Goal: Task Accomplishment & Management: Manage account settings

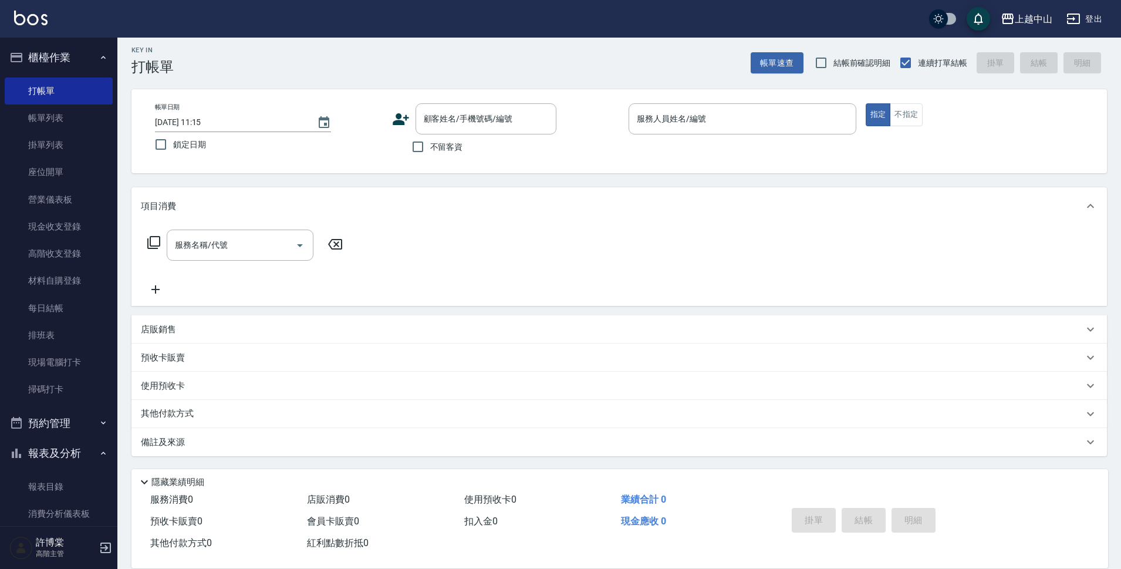
scroll to position [176, 0]
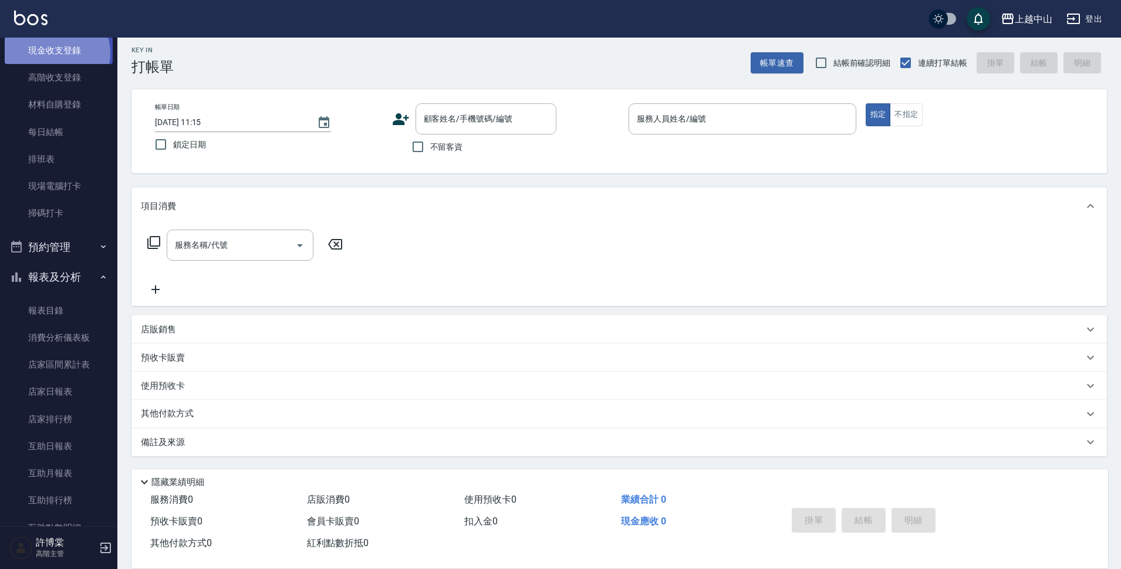
click at [56, 53] on link "現金收支登錄" at bounding box center [59, 50] width 108 height 27
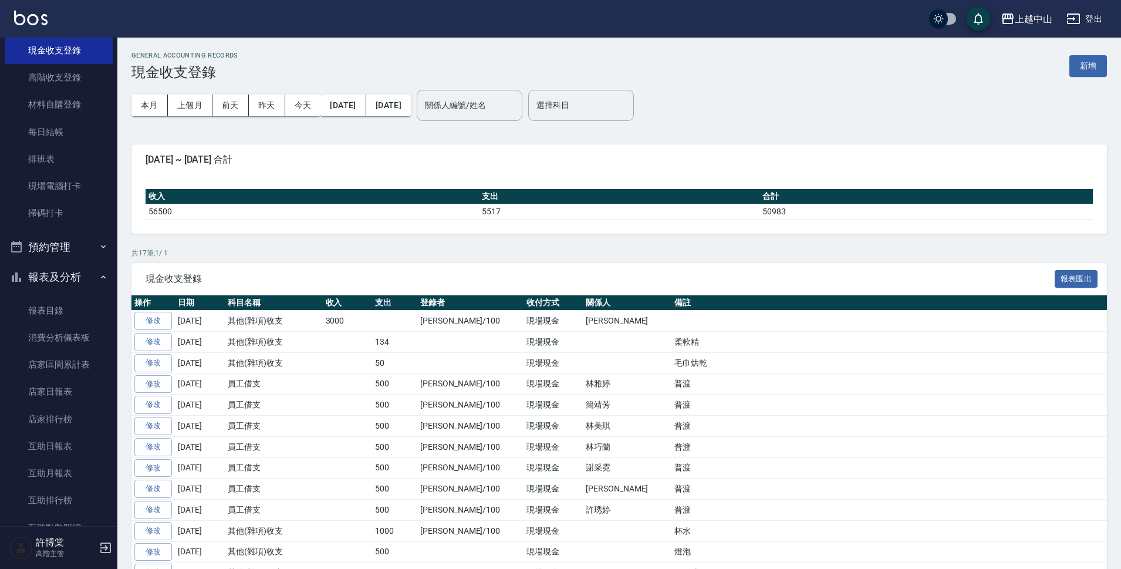
click at [1078, 66] on button "新增" at bounding box center [1088, 66] width 38 height 22
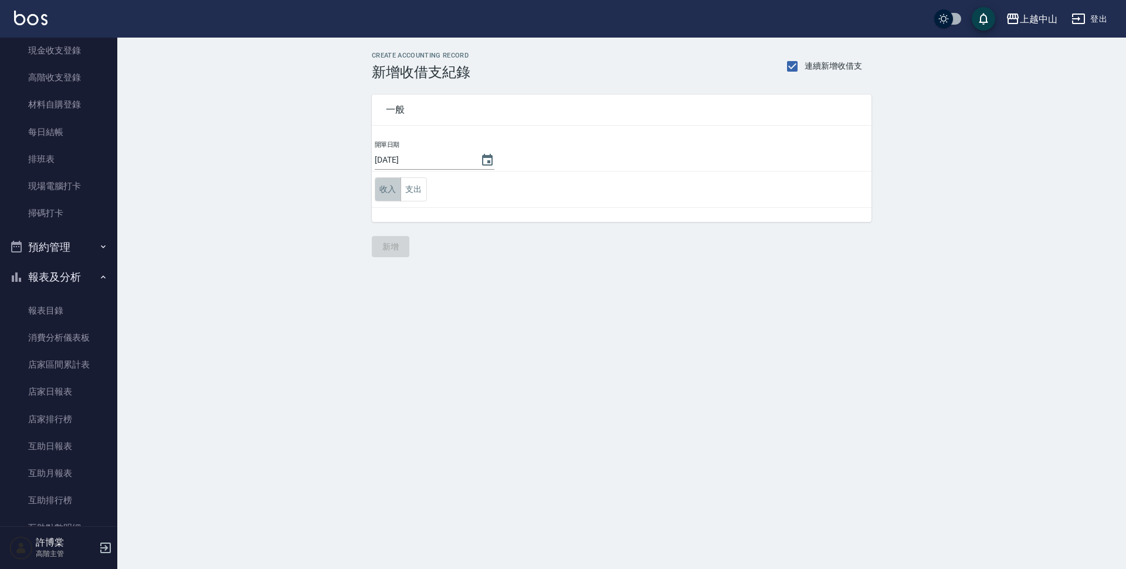
click at [385, 191] on button "收入" at bounding box center [388, 189] width 26 height 24
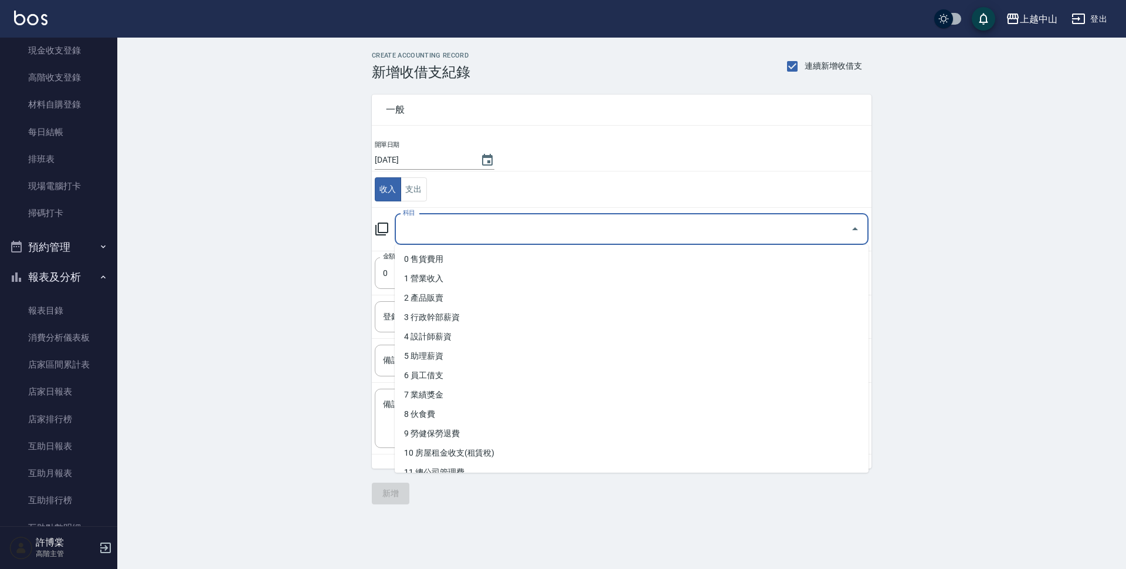
click at [449, 229] on input "科目" at bounding box center [623, 229] width 446 height 21
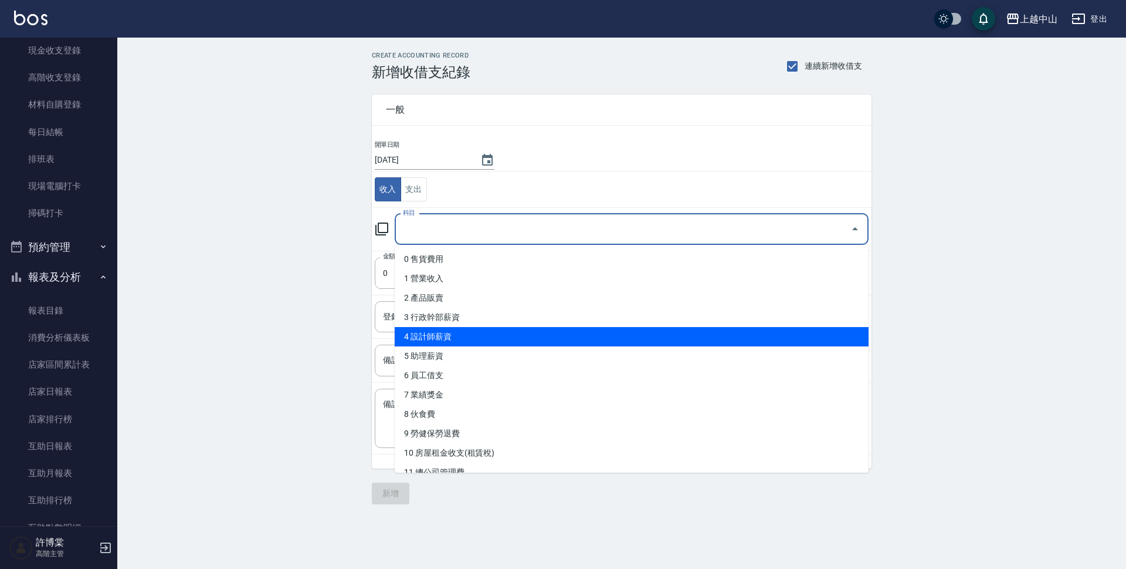
click at [444, 337] on li "4 設計師薪資" at bounding box center [632, 336] width 474 height 19
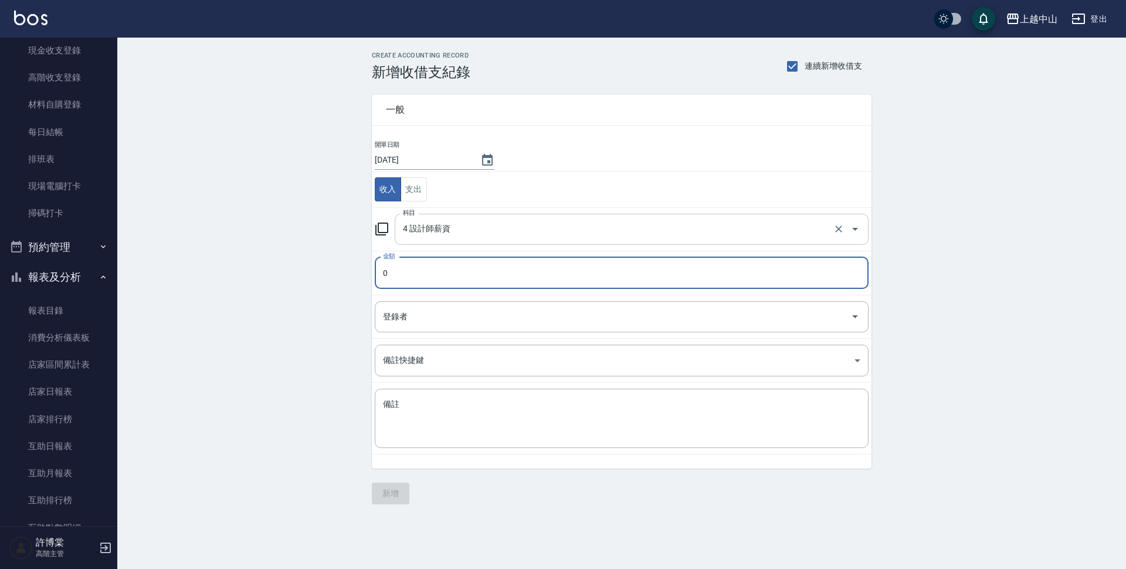
click at [455, 225] on input "4 設計師薪資" at bounding box center [615, 229] width 431 height 21
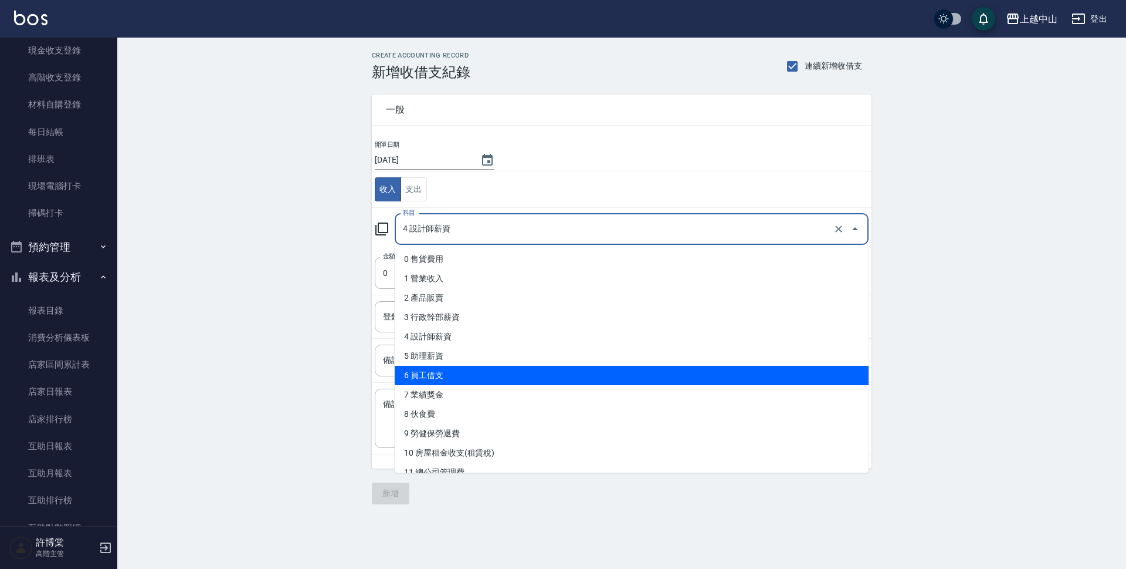
click at [434, 369] on li "6 員工借支" at bounding box center [632, 375] width 474 height 19
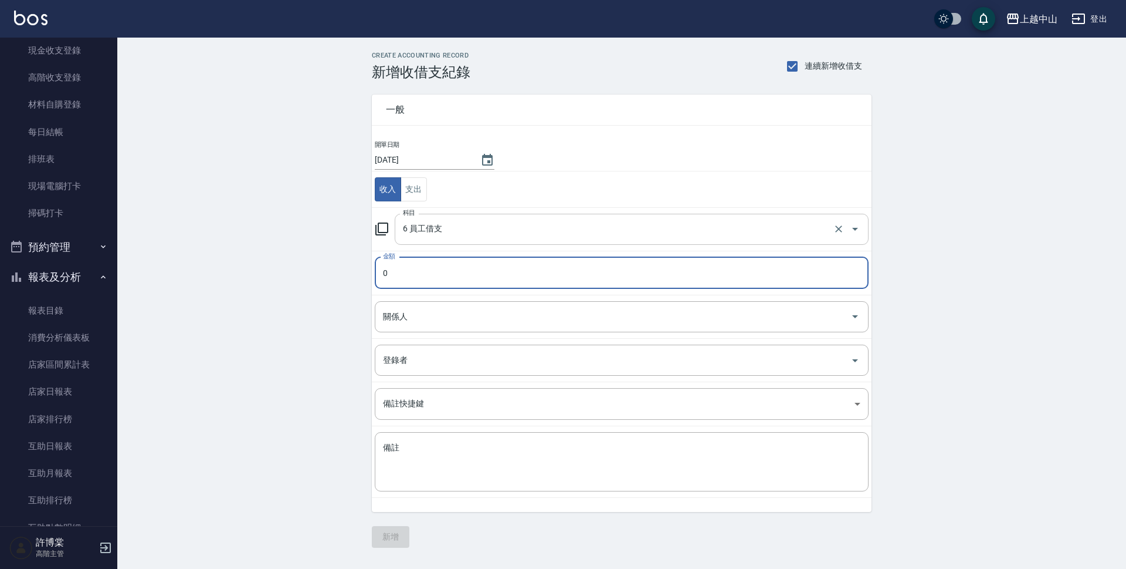
click at [465, 235] on input "6 員工借支" at bounding box center [615, 229] width 431 height 21
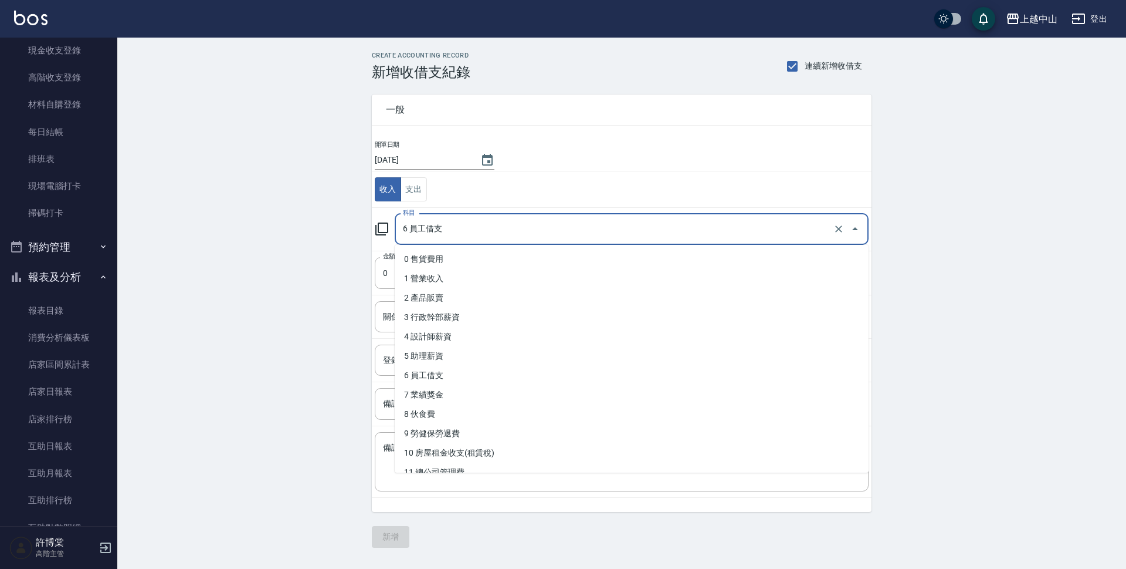
click at [465, 235] on input "6 員工借支" at bounding box center [615, 229] width 431 height 21
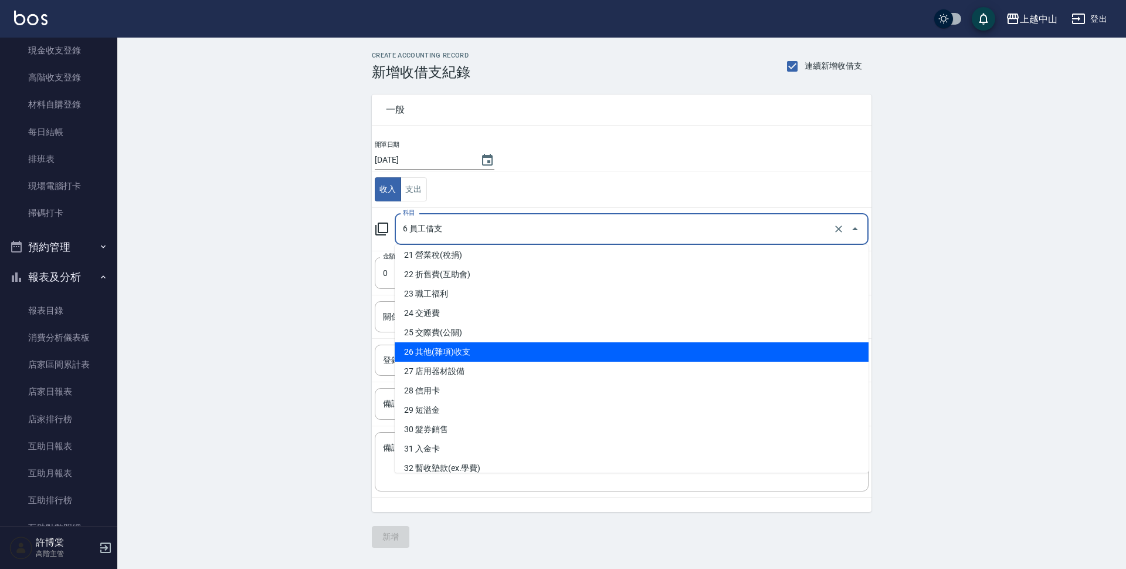
click at [465, 360] on li "26 其他(雜項)收支" at bounding box center [632, 351] width 474 height 19
type input "26 其他(雜項)收支"
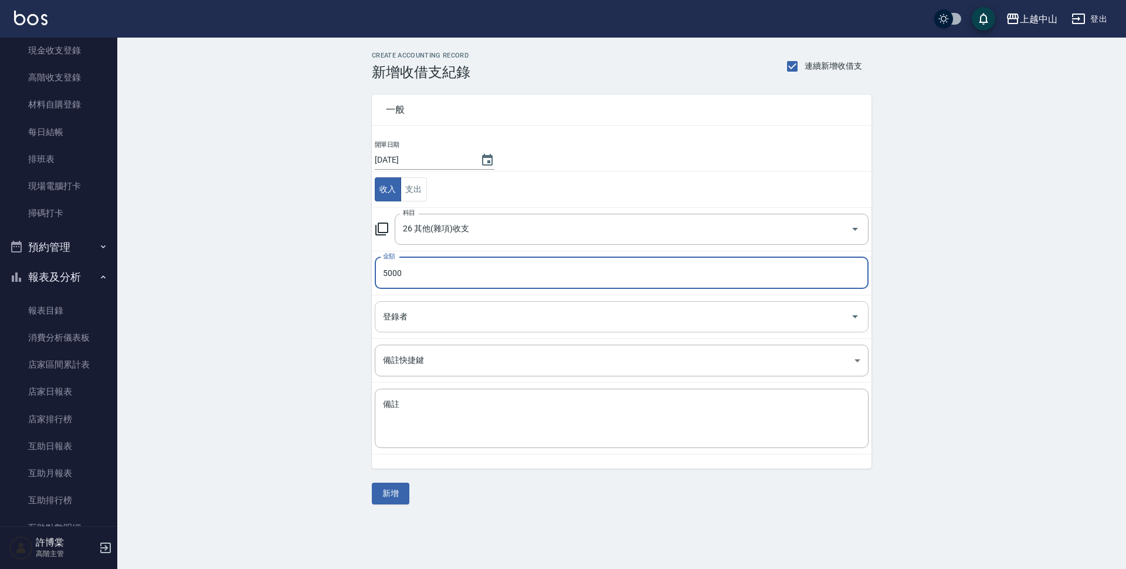
type input "5000"
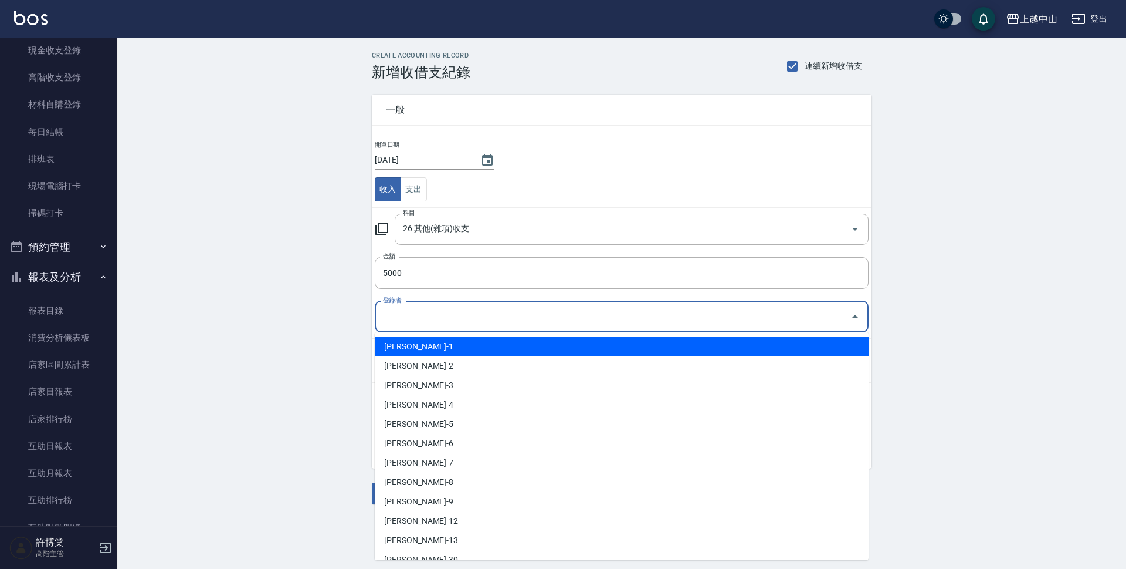
click at [417, 312] on input "登錄者" at bounding box center [613, 316] width 466 height 21
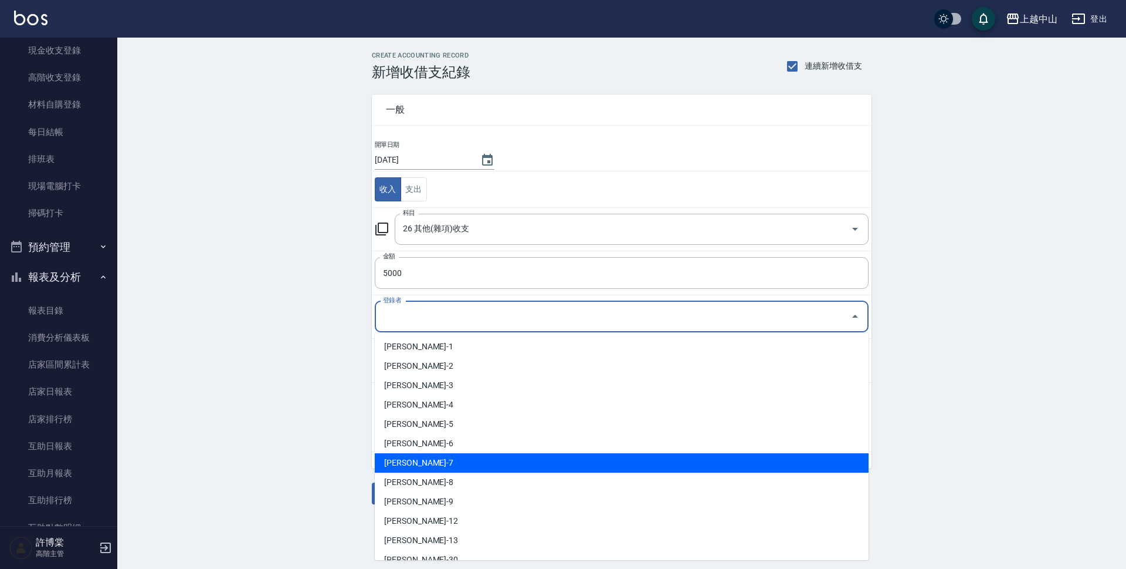
scroll to position [130, 0]
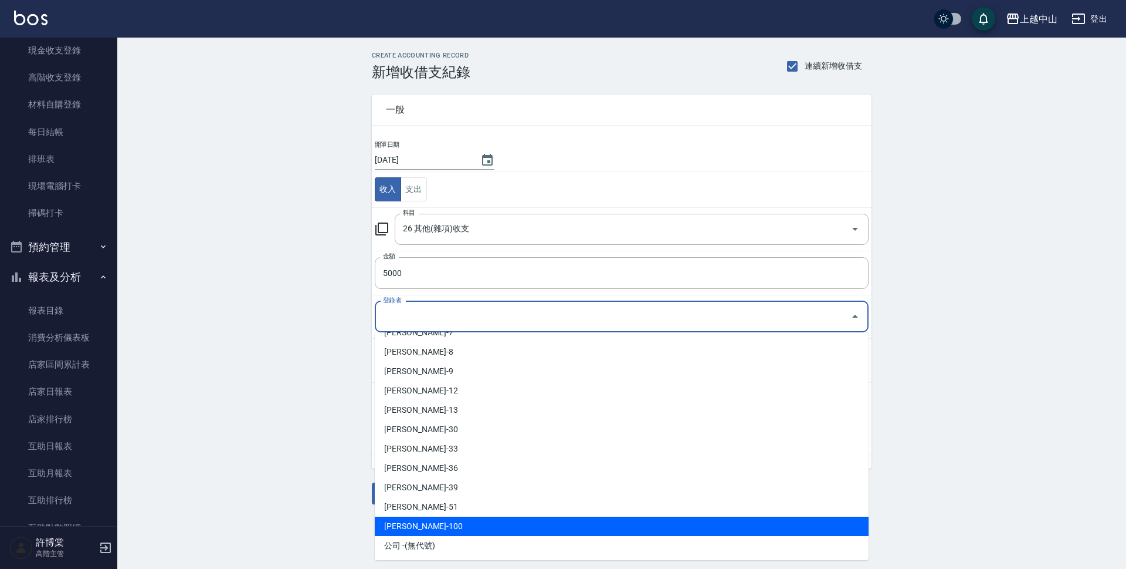
click at [429, 526] on li "[PERSON_NAME]-100" at bounding box center [622, 525] width 494 height 19
type input "[PERSON_NAME]-100"
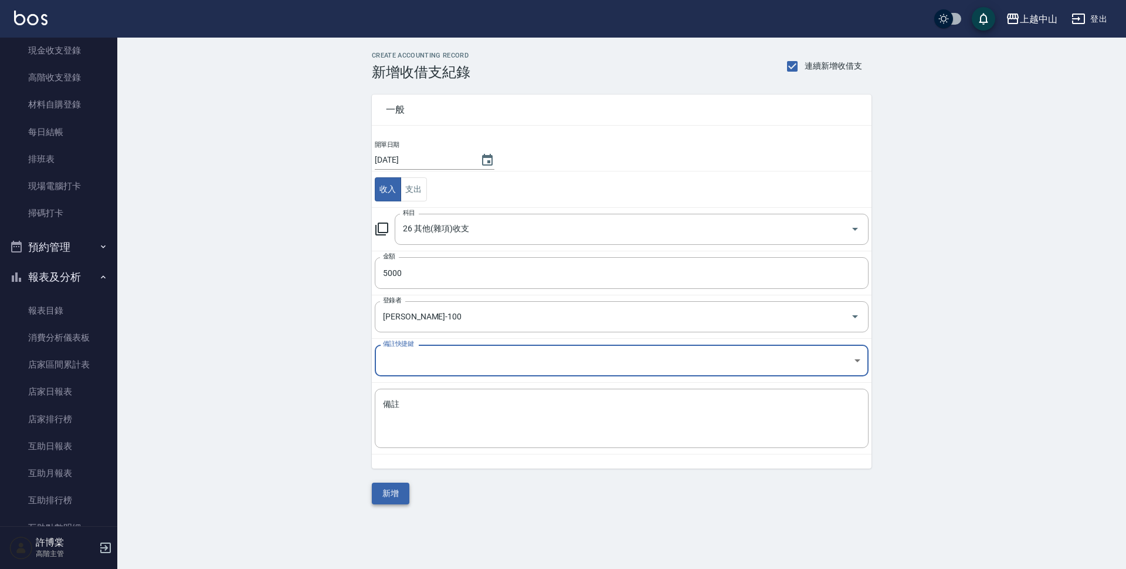
click at [401, 492] on button "新增" at bounding box center [391, 493] width 38 height 22
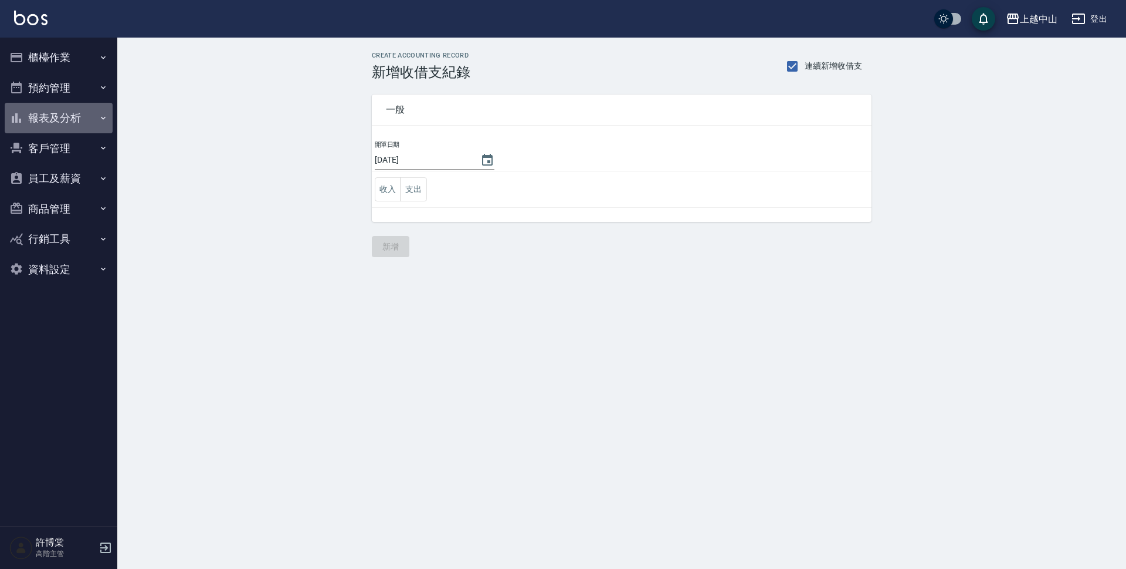
click at [62, 116] on button "報表及分析" at bounding box center [59, 118] width 108 height 31
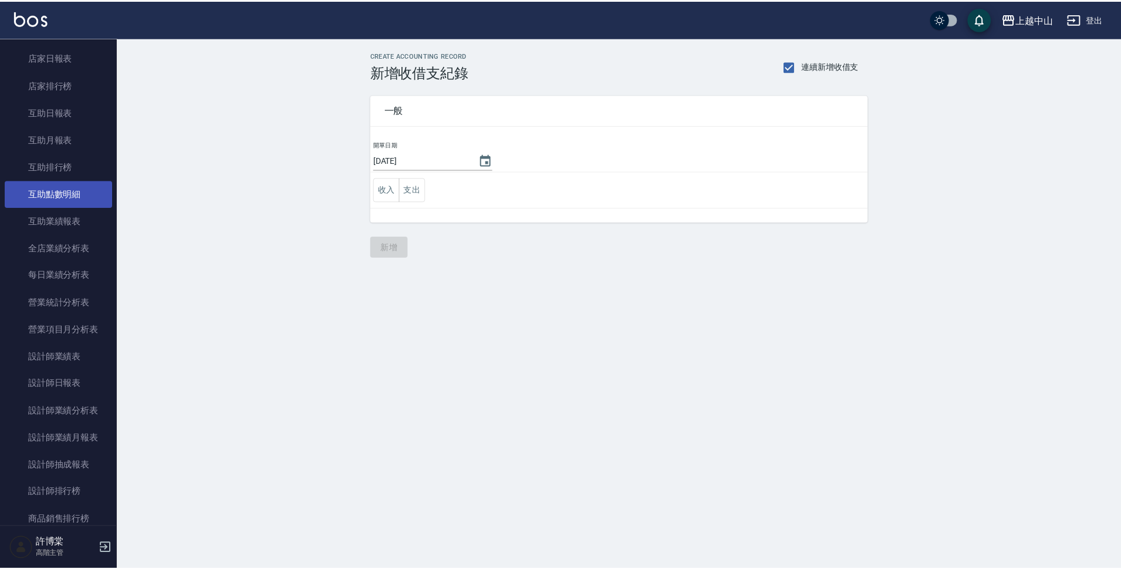
scroll to position [176, 0]
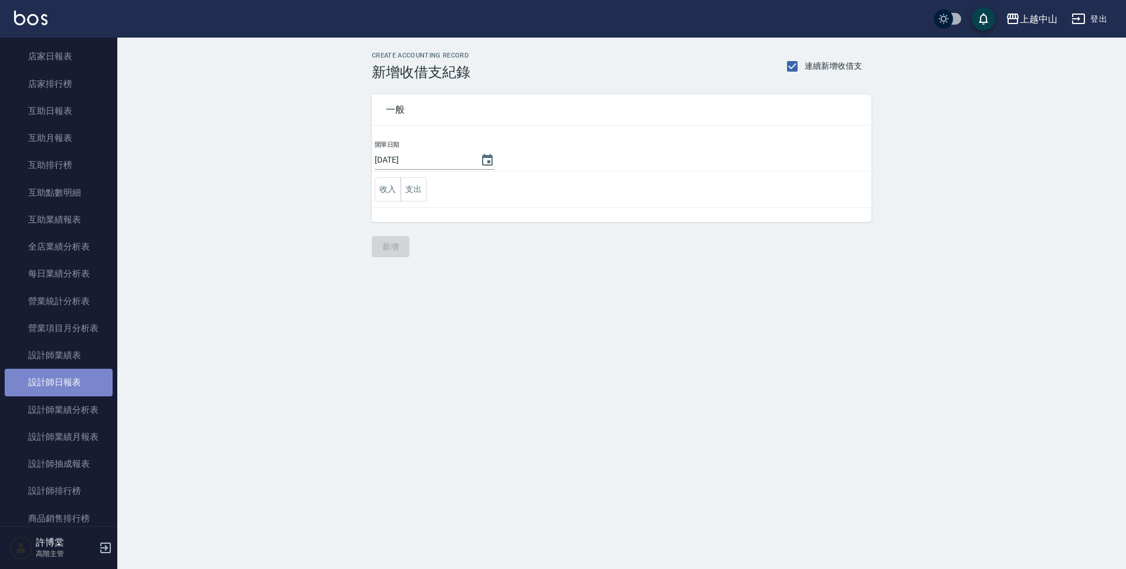
click at [63, 381] on link "設計師日報表" at bounding box center [59, 381] width 108 height 27
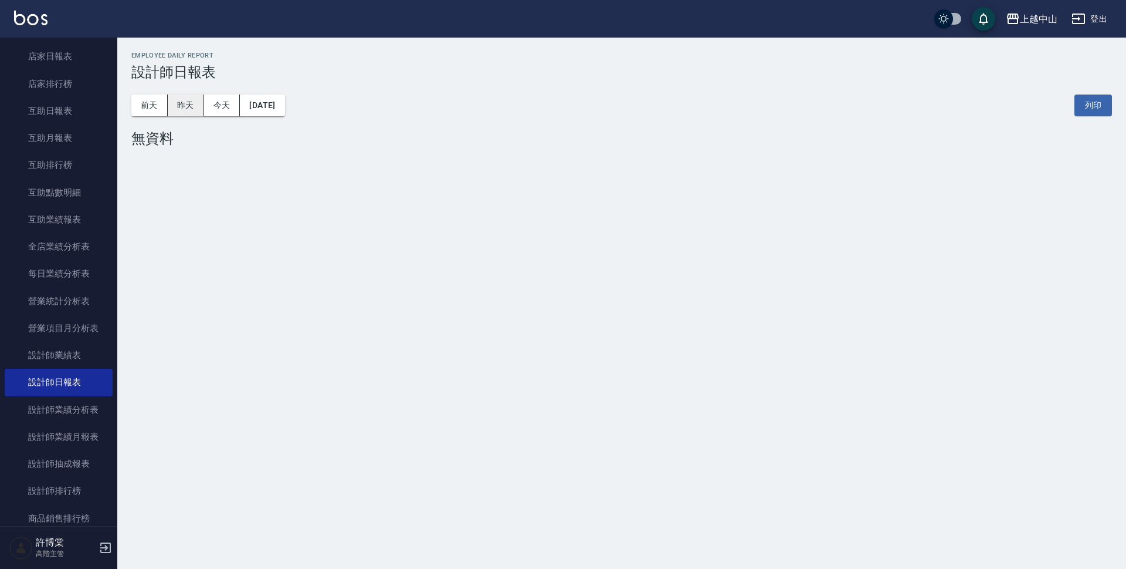
click at [177, 114] on button "昨天" at bounding box center [186, 105] width 36 height 22
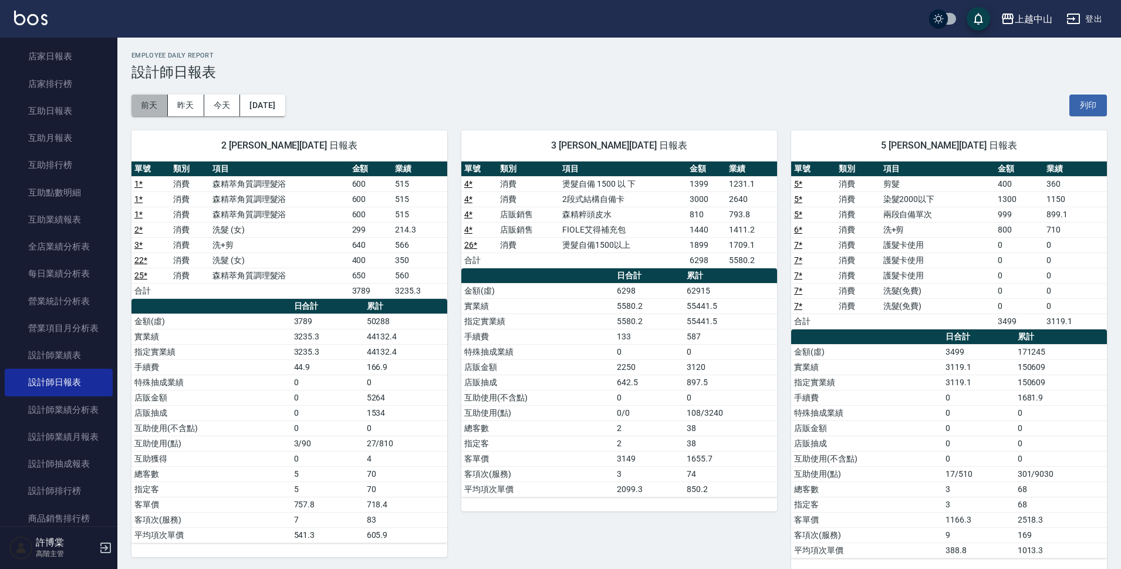
click at [159, 109] on button "前天" at bounding box center [149, 105] width 36 height 22
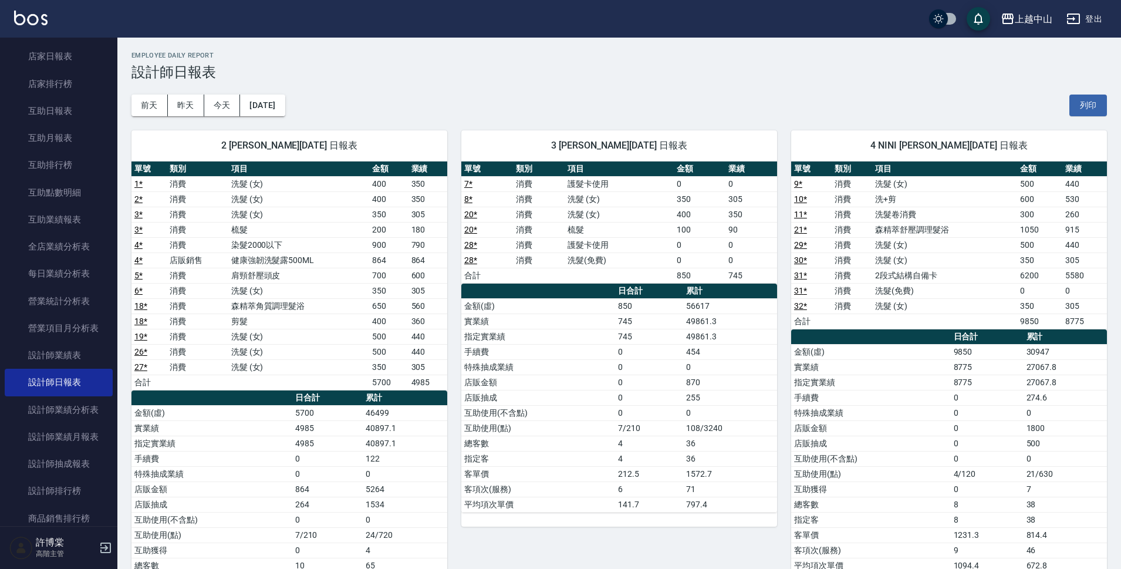
drag, startPoint x: 519, startPoint y: 208, endPoint x: 1040, endPoint y: 235, distance: 521.1
click at [1040, 235] on td "1050" at bounding box center [1039, 229] width 45 height 15
click at [285, 106] on button "2025/09/10" at bounding box center [262, 105] width 45 height 22
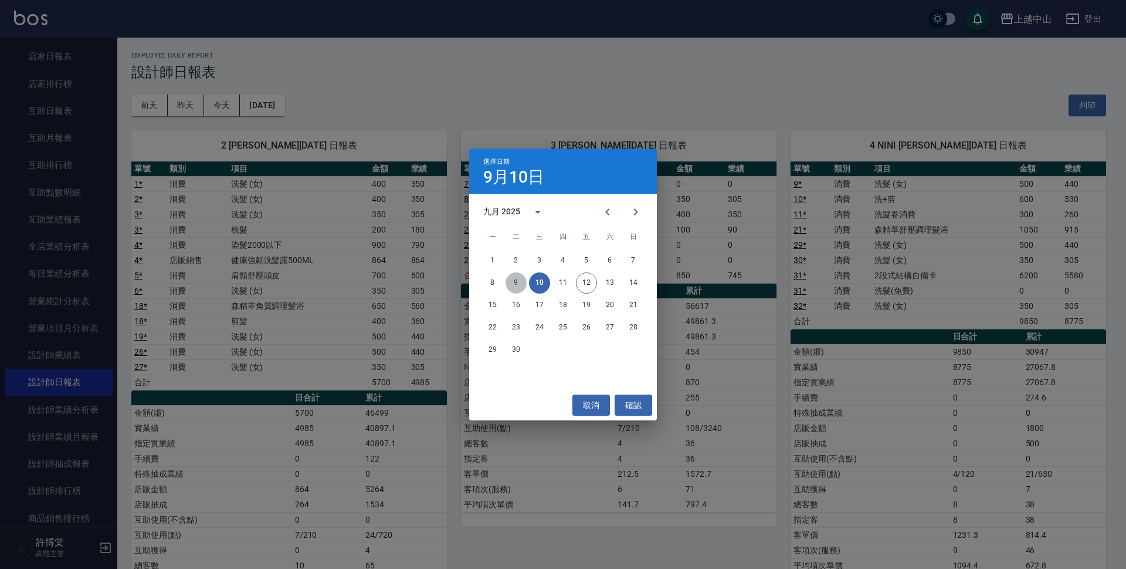
click at [516, 278] on button "9" at bounding box center [516, 282] width 21 height 21
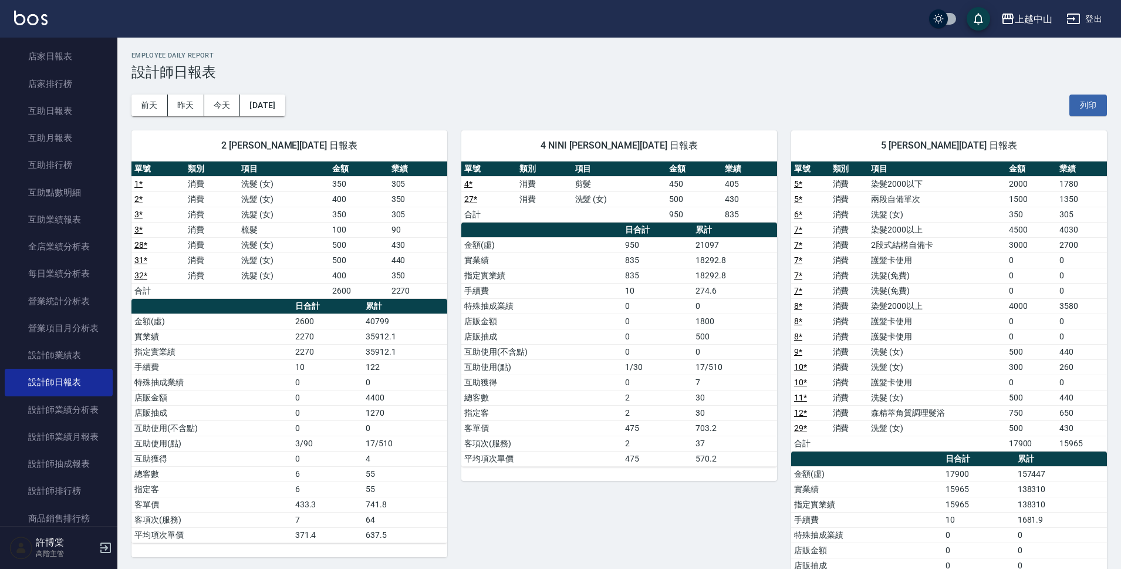
click at [472, 266] on td "實業績" at bounding box center [541, 259] width 161 height 15
click at [285, 107] on button "2025/09/09" at bounding box center [262, 105] width 45 height 22
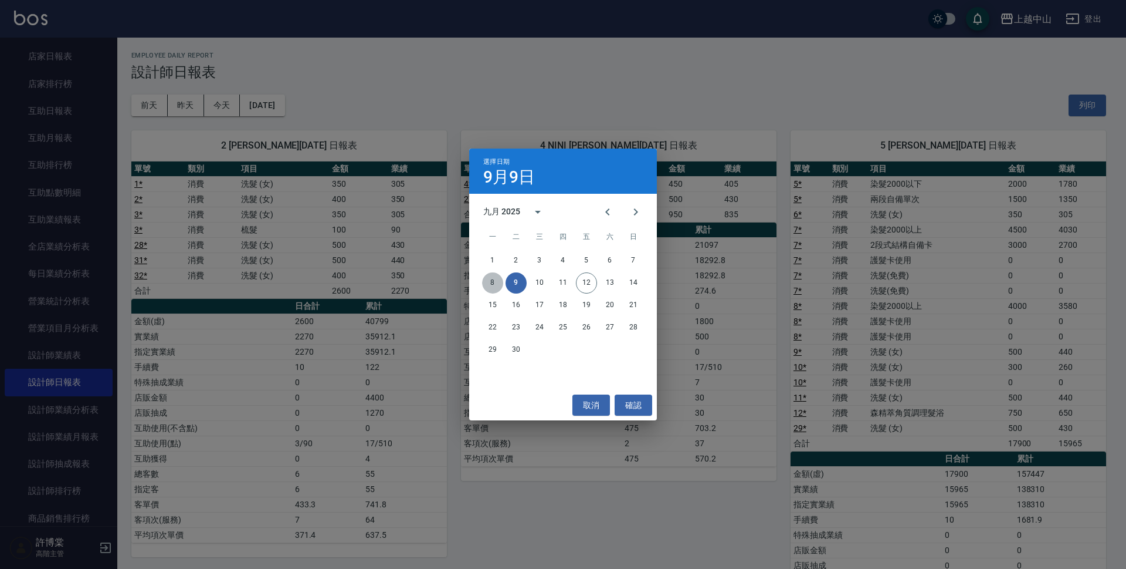
click at [495, 282] on button "8" at bounding box center [492, 282] width 21 height 21
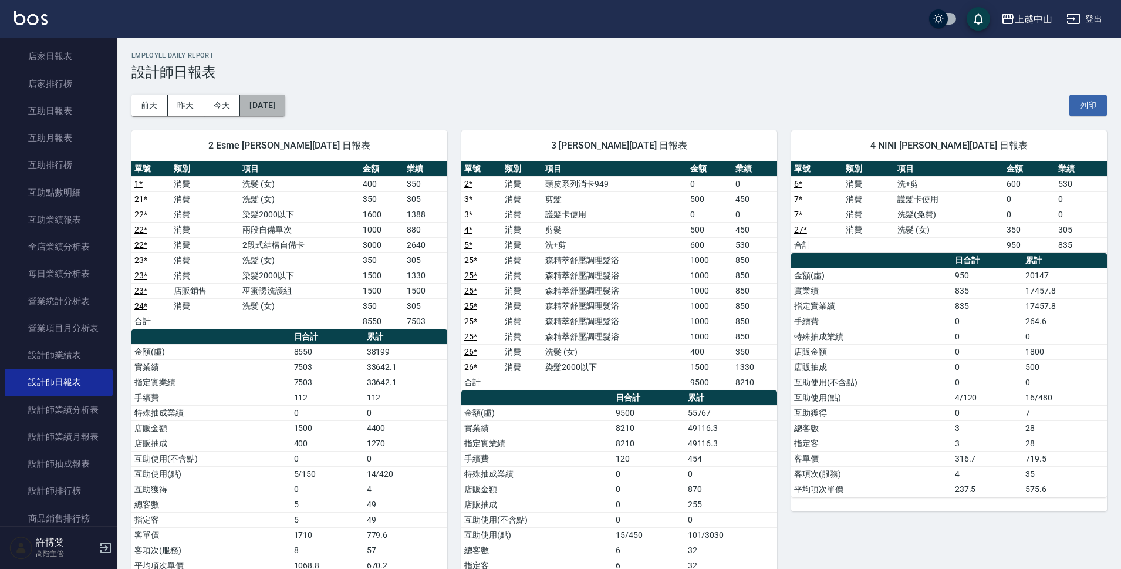
click at [285, 109] on button "2025/09/08" at bounding box center [262, 105] width 45 height 22
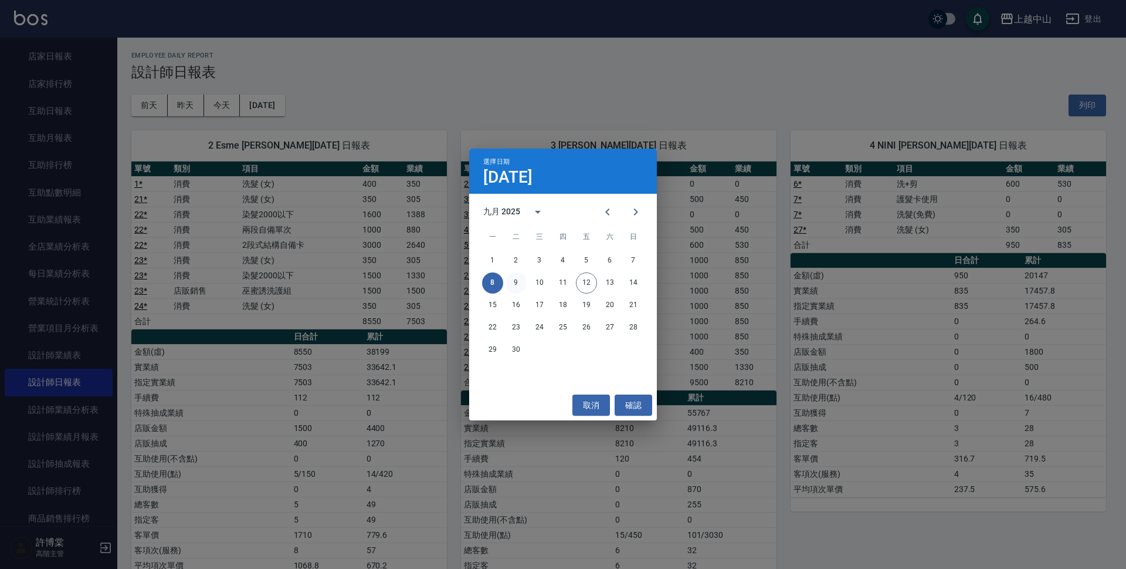
click at [510, 283] on button "9" at bounding box center [516, 282] width 21 height 21
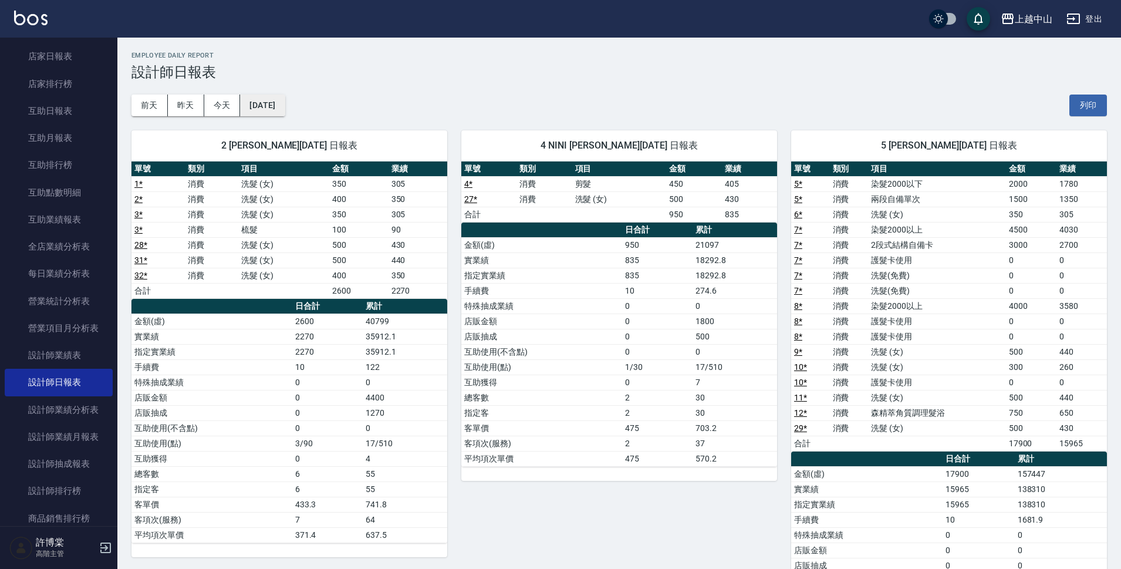
click at [285, 97] on button "2025/09/09" at bounding box center [262, 105] width 45 height 22
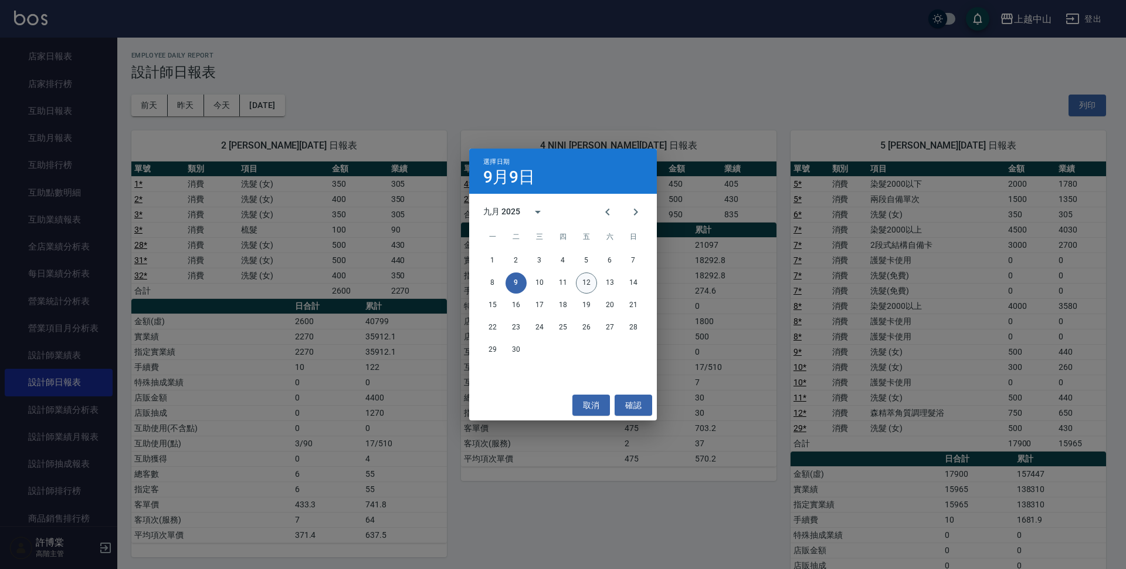
click at [583, 283] on button "12" at bounding box center [586, 282] width 21 height 21
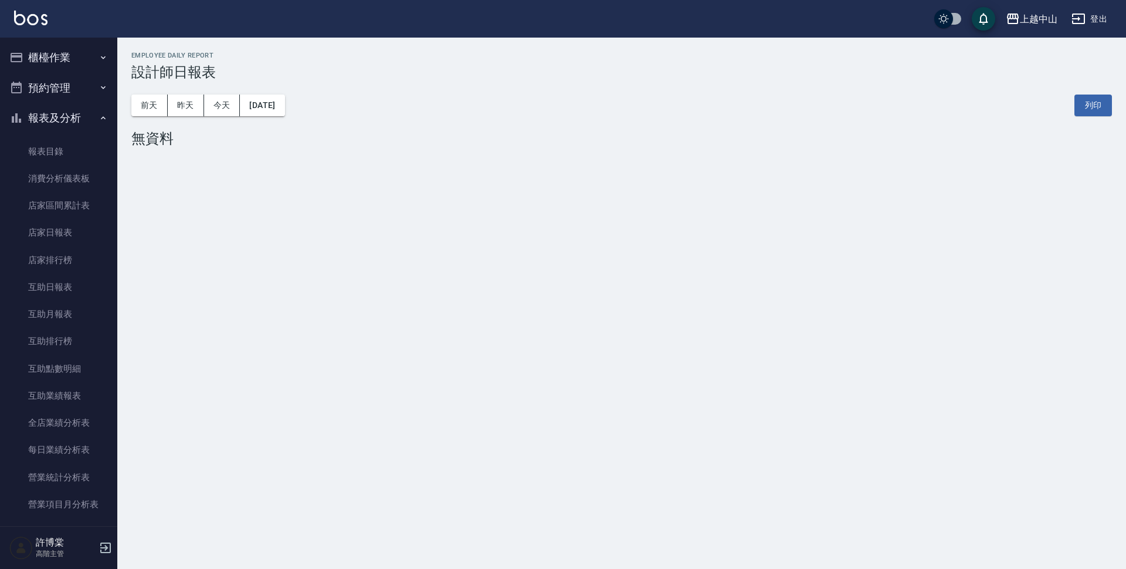
click at [63, 51] on button "櫃檯作業" at bounding box center [59, 57] width 108 height 31
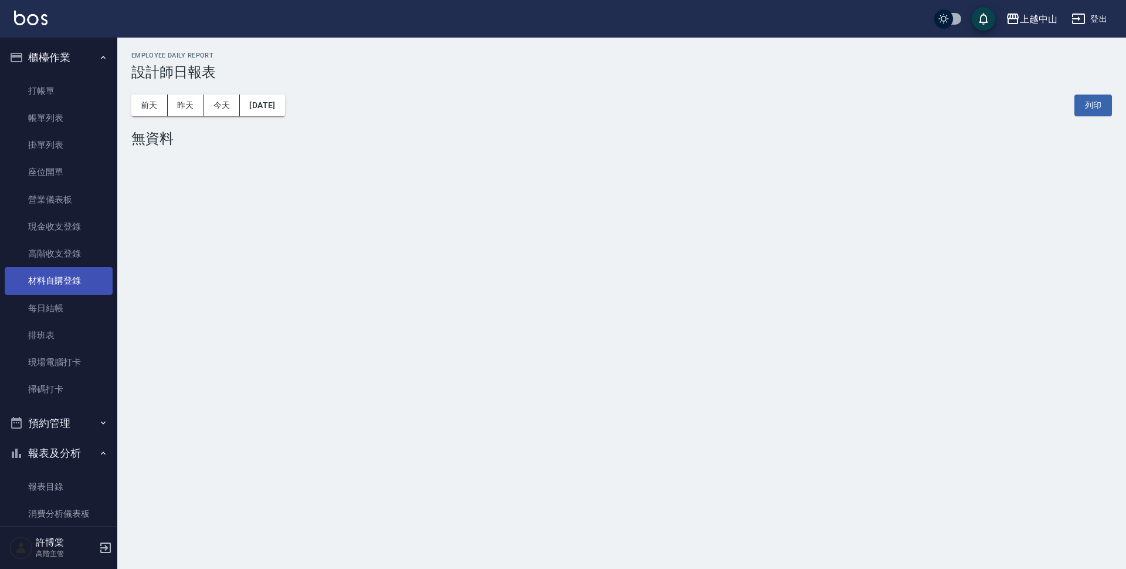
click at [63, 278] on link "材料自購登錄" at bounding box center [59, 280] width 108 height 27
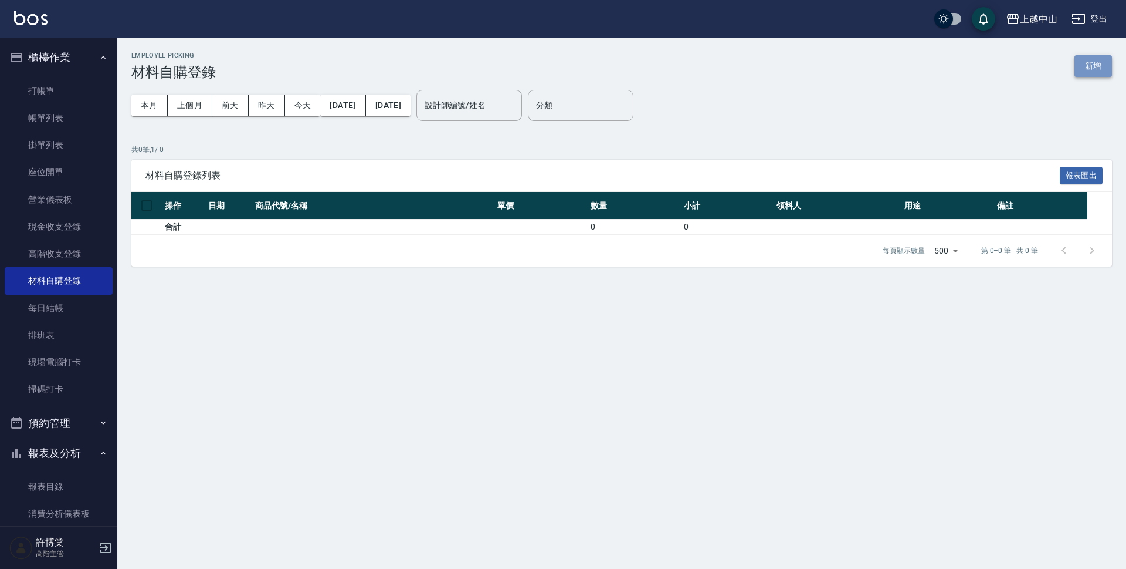
click at [1081, 63] on button "新增" at bounding box center [1094, 66] width 38 height 22
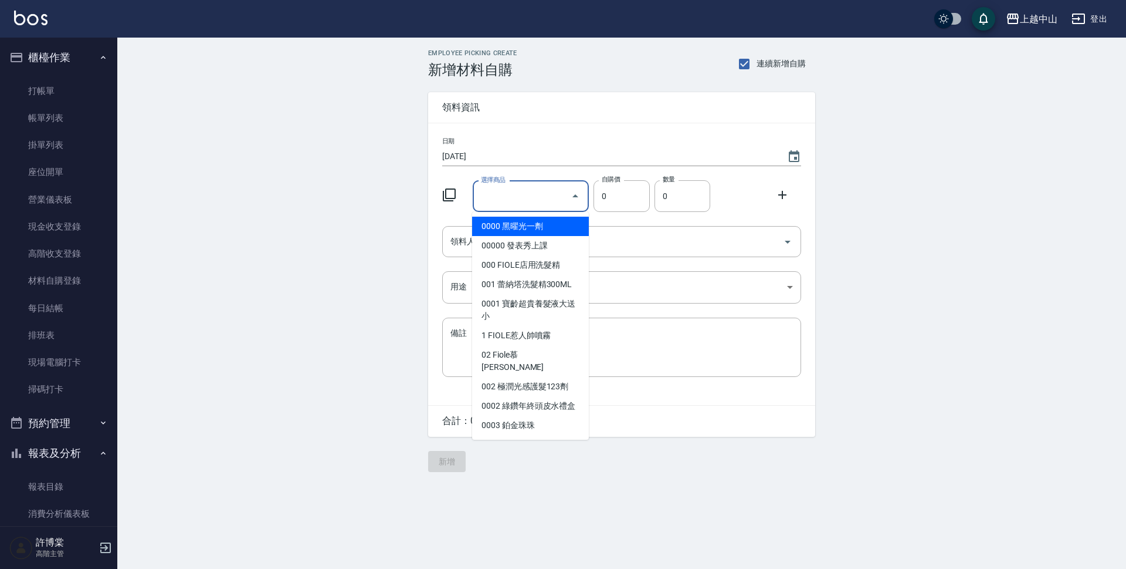
click at [490, 190] on input "選擇商品" at bounding box center [522, 196] width 89 height 21
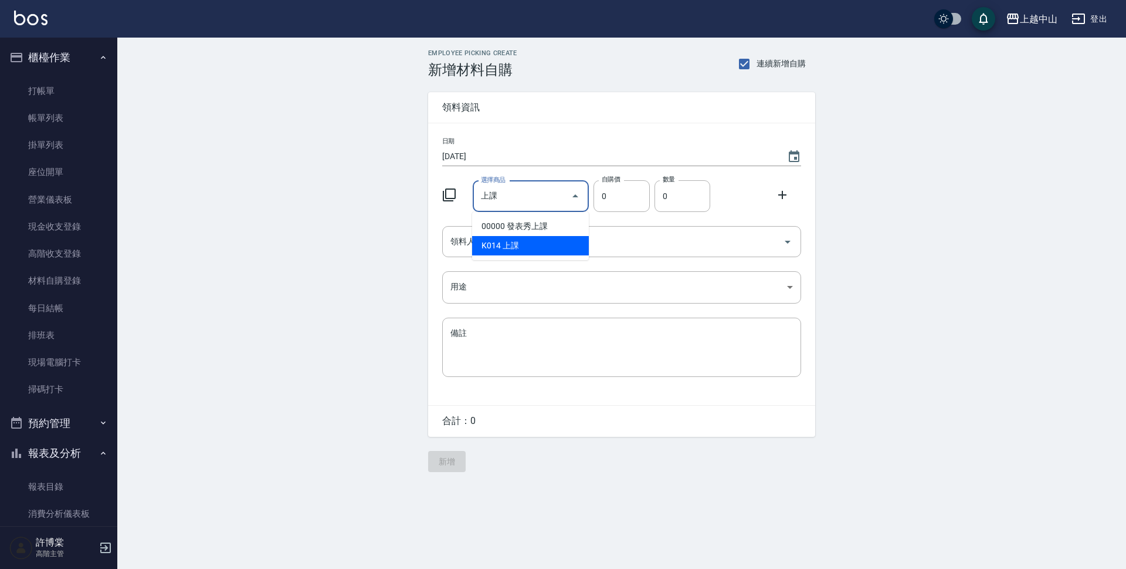
click at [525, 242] on li "K014 上課" at bounding box center [530, 245] width 117 height 19
type input "上課"
type input "500"
type input "1"
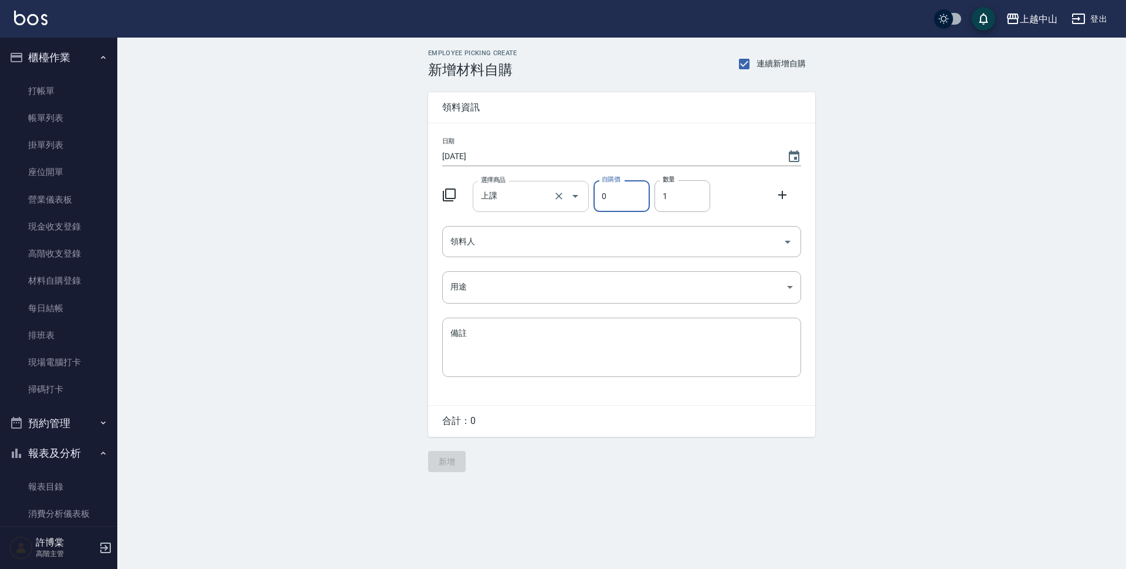
drag, startPoint x: 612, startPoint y: 192, endPoint x: 588, endPoint y: 195, distance: 23.6
click at [588, 195] on div "選擇商品 上課 選擇商品 自購價 0 自購價 數量 1 數量" at bounding box center [620, 193] width 364 height 36
type input "1500"
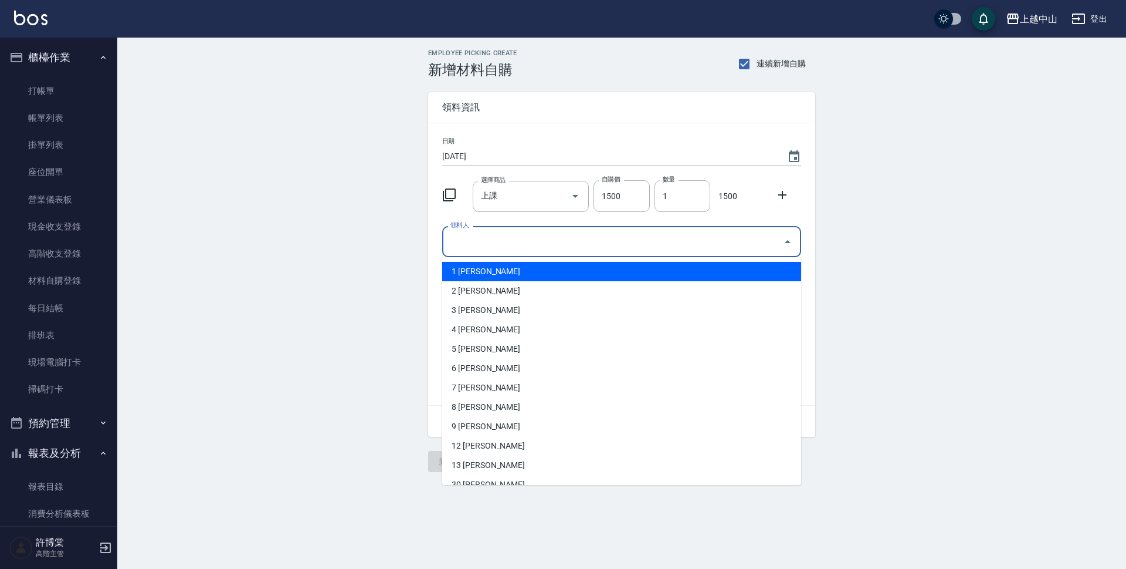
click at [614, 239] on input "領料人" at bounding box center [613, 241] width 331 height 21
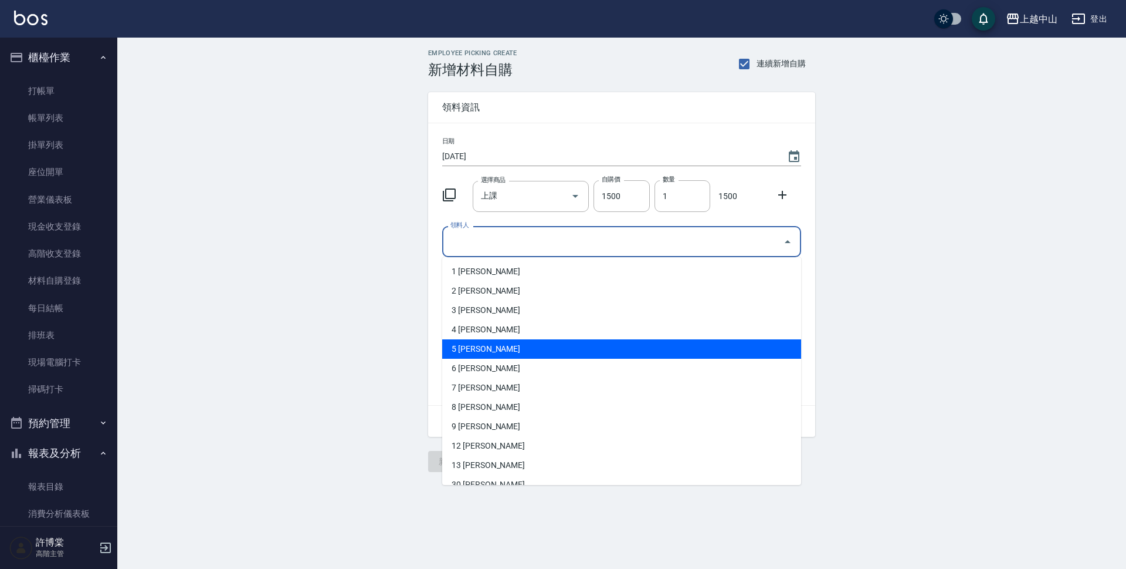
click at [567, 353] on li "5 林巧蘭" at bounding box center [621, 348] width 359 height 19
type input "林巧蘭"
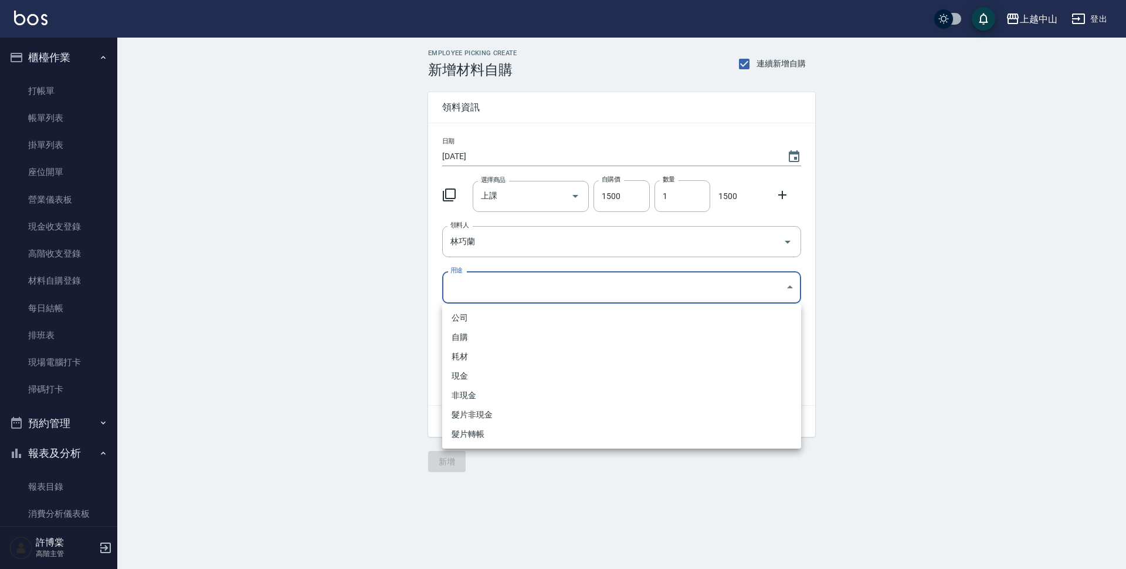
click at [502, 291] on body "上越中山 登出 櫃檯作業 打帳單 帳單列表 掛單列表 座位開單 營業儀表板 現金收支登錄 高階收支登錄 材料自購登錄 每日結帳 排班表 現場電腦打卡 掃碼打卡…" at bounding box center [563, 284] width 1126 height 569
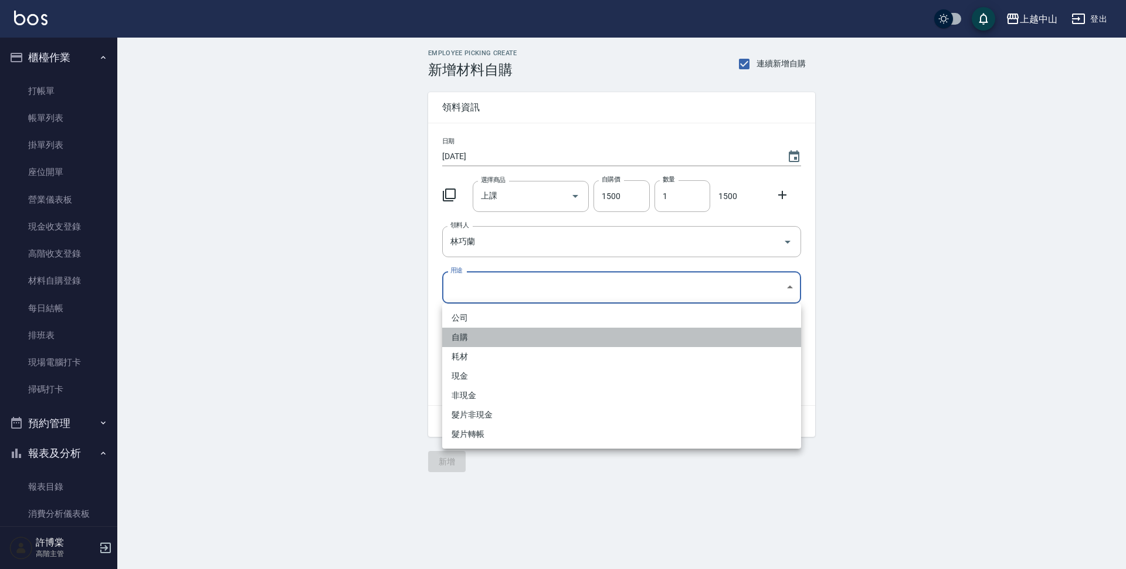
click at [492, 343] on li "自購" at bounding box center [621, 336] width 359 height 19
type input "自購"
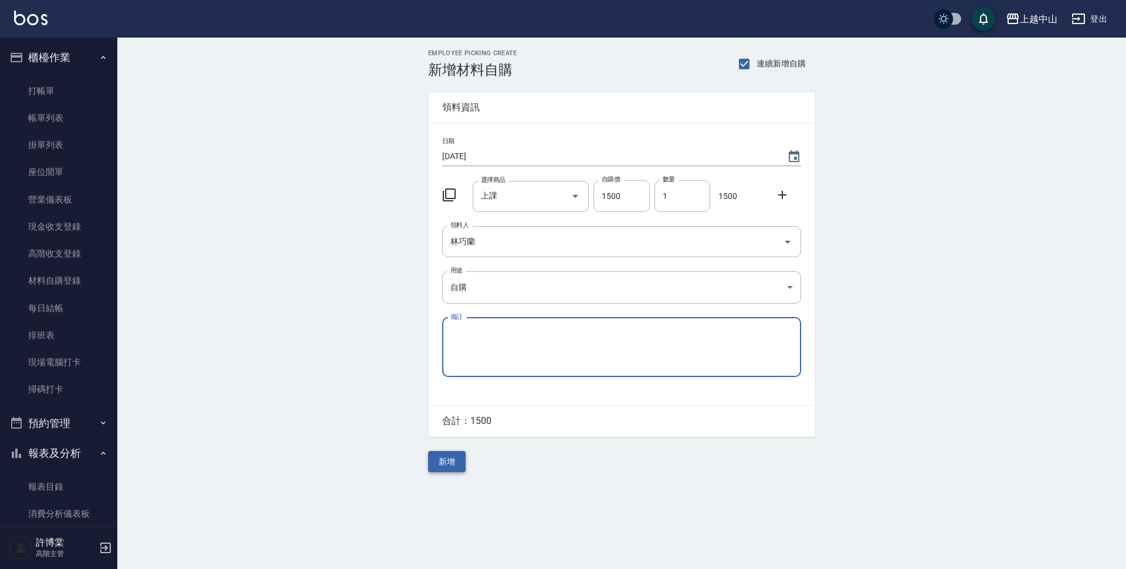
click at [448, 463] on button "新增" at bounding box center [447, 462] width 38 height 22
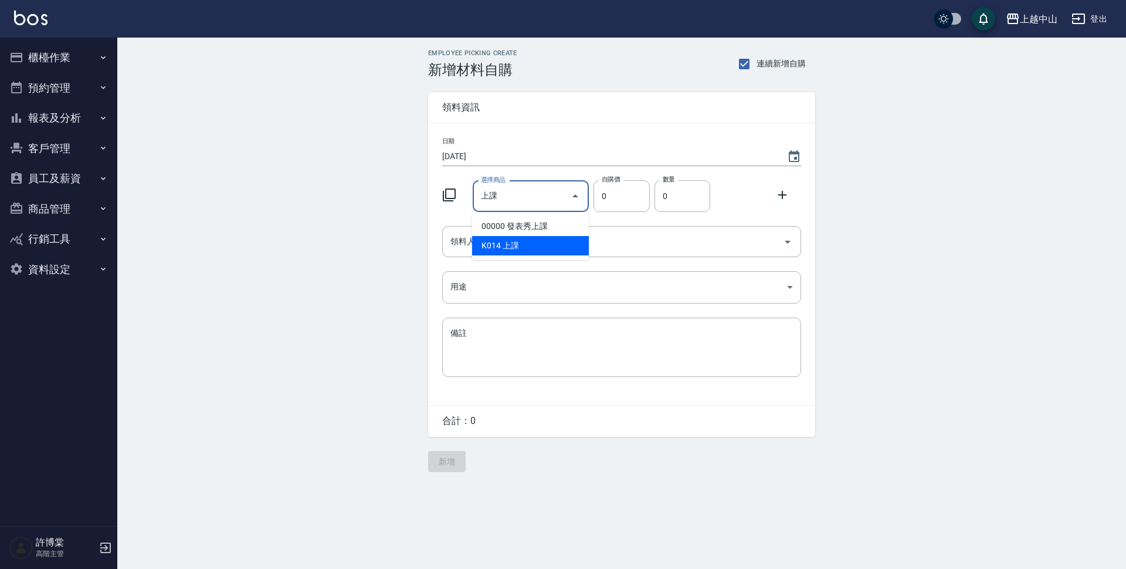
type input "上課"
type input "500"
type input "1"
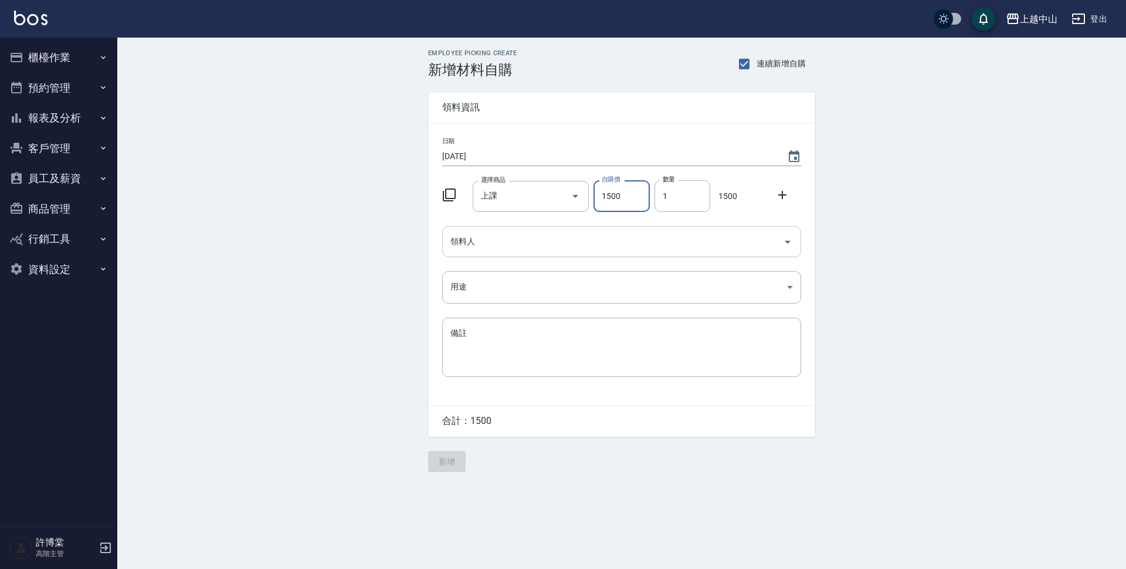
type input "1500"
click at [500, 245] on input "領料人" at bounding box center [613, 241] width 331 height 21
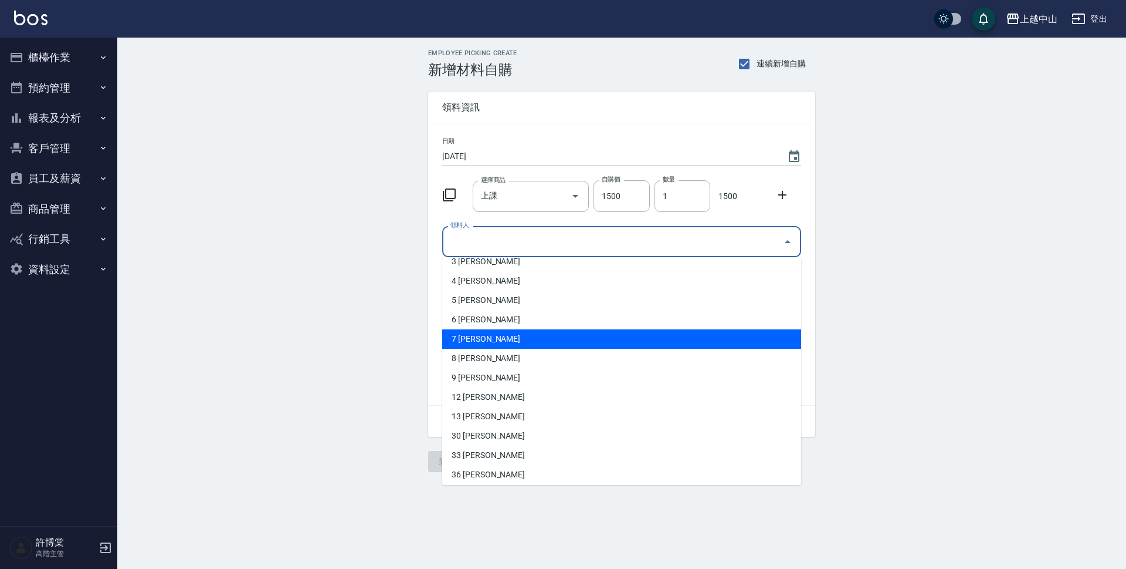
scroll to position [130, 0]
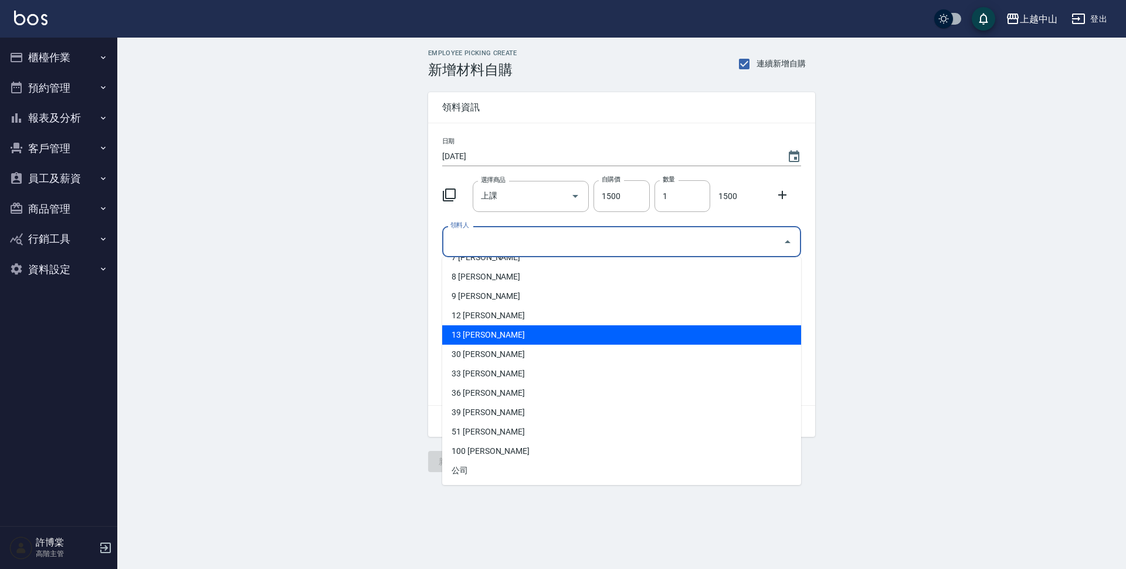
click at [479, 339] on li "13 林雅婷" at bounding box center [621, 334] width 359 height 19
type input "林雅婷"
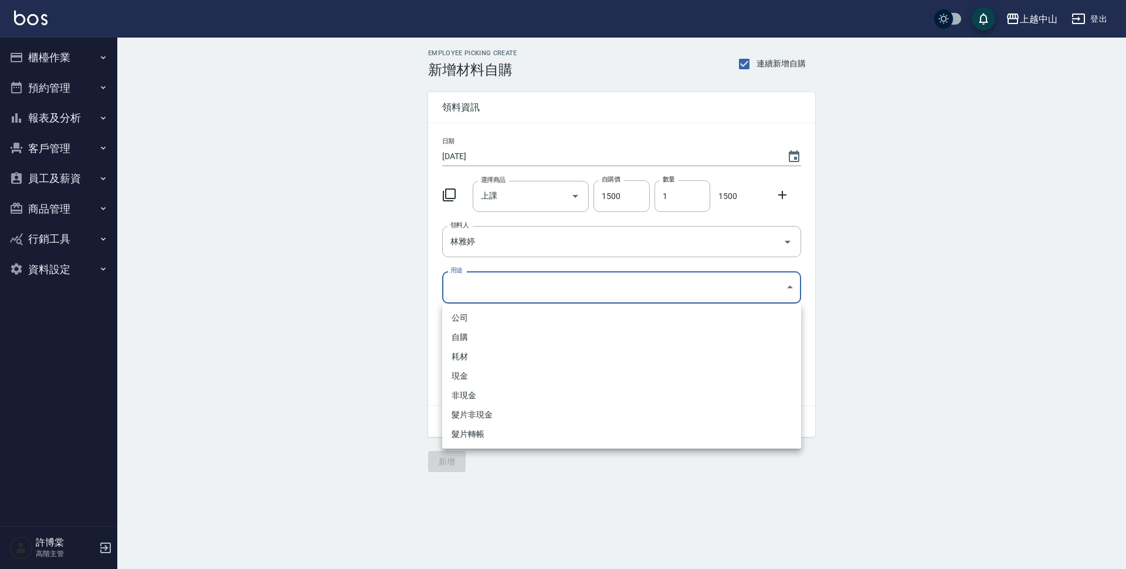
click at [465, 291] on body "上越中山 登出 櫃檯作業 打帳單 帳單列表 掛單列表 座位開單 營業儀表板 現金收支登錄 高階收支登錄 材料自購登錄 每日結帳 排班表 現場電腦打卡 掃碼打卡…" at bounding box center [563, 284] width 1126 height 569
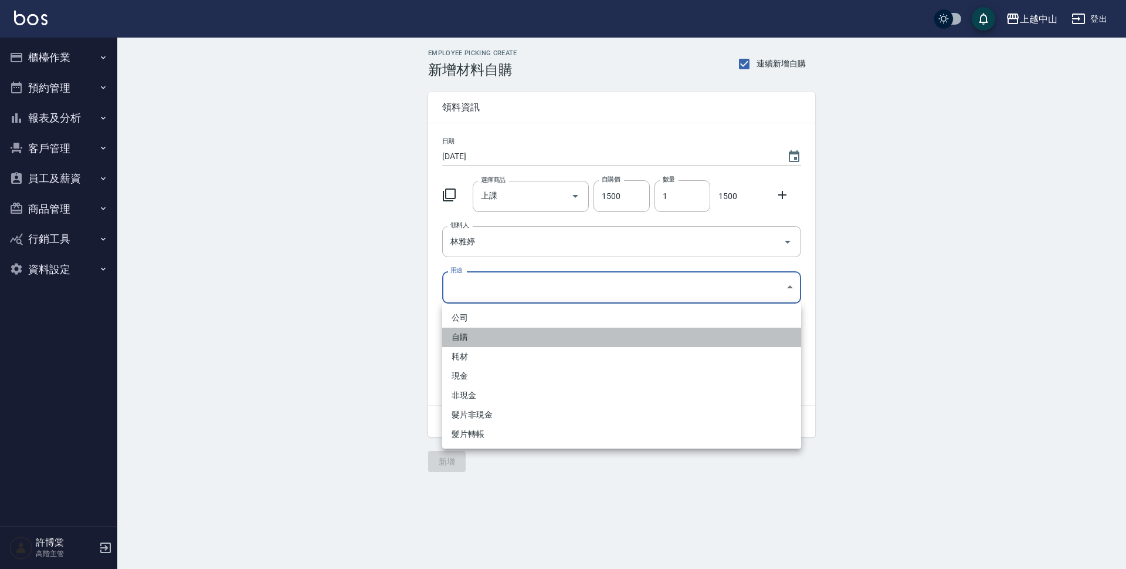
click at [456, 339] on li "自購" at bounding box center [621, 336] width 359 height 19
type input "自購"
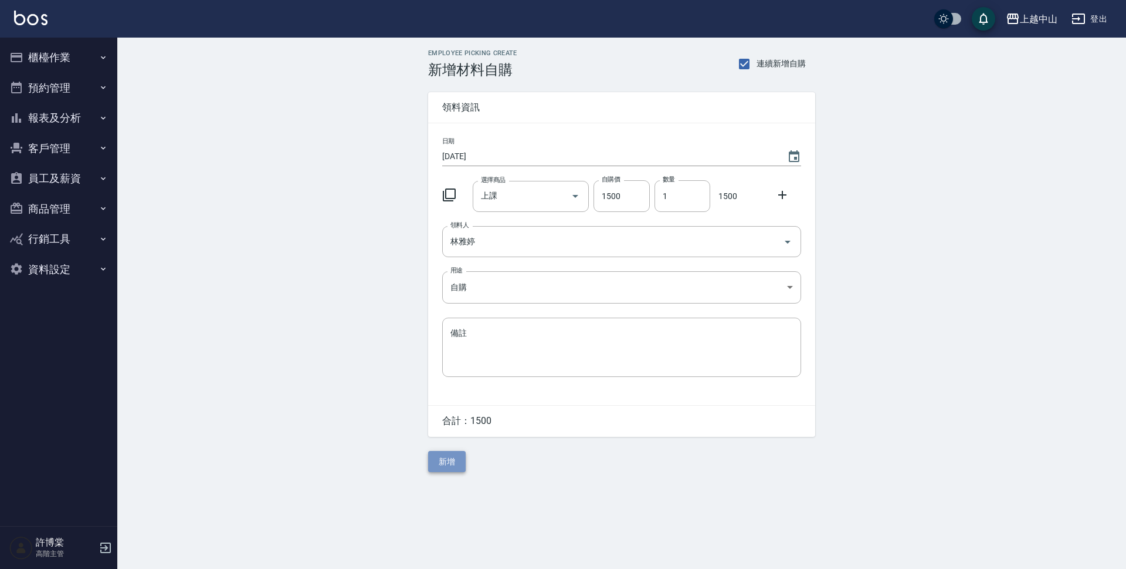
click at [441, 469] on button "新增" at bounding box center [447, 462] width 38 height 22
click at [60, 63] on button "櫃檯作業" at bounding box center [59, 57] width 108 height 31
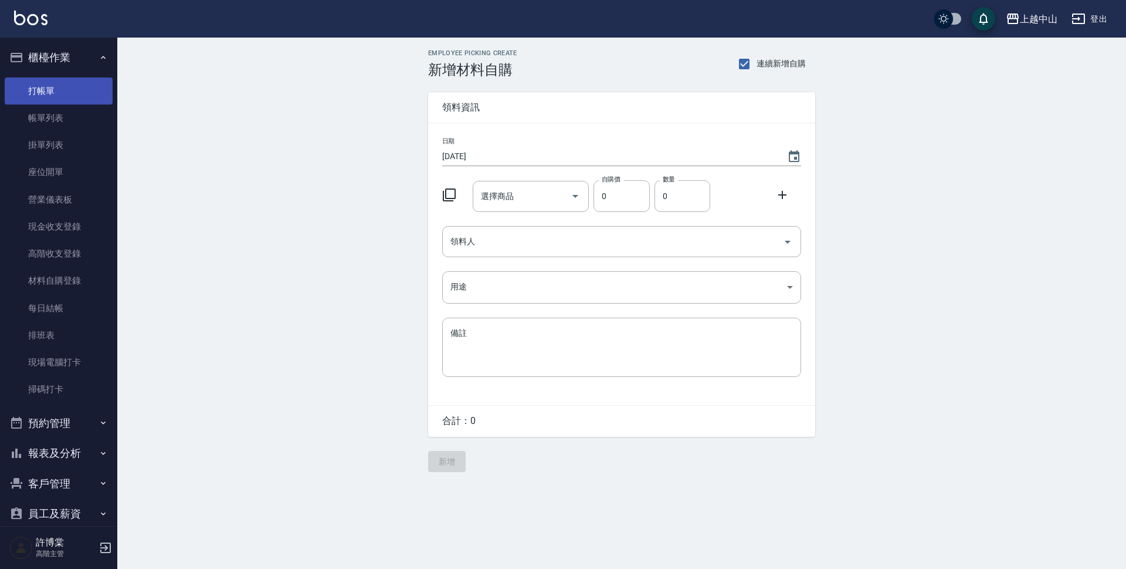
click at [57, 86] on link "打帳單" at bounding box center [59, 90] width 108 height 27
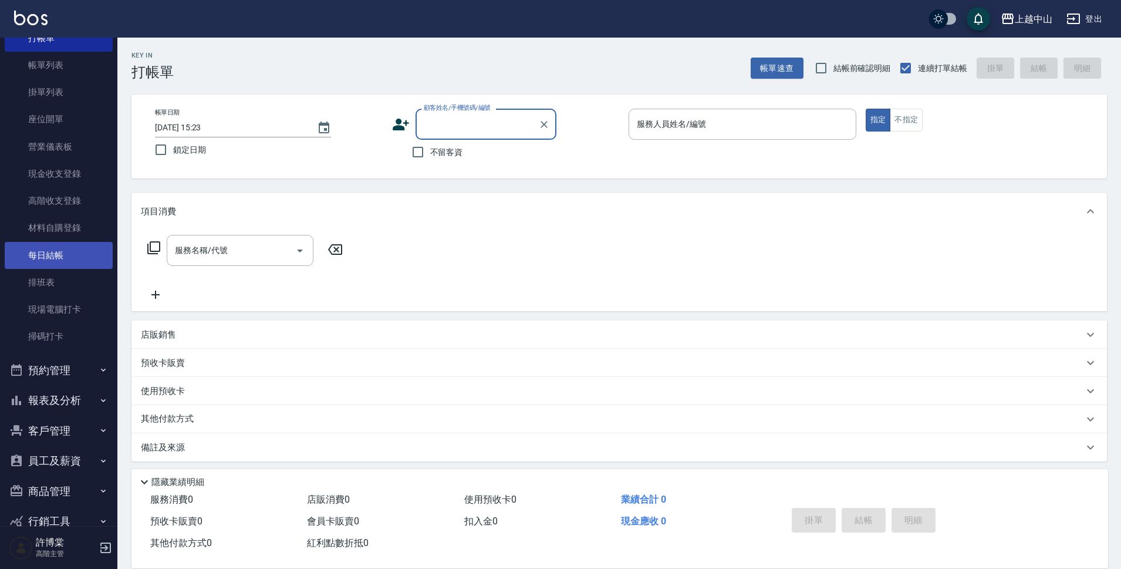
scroll to position [107, 0]
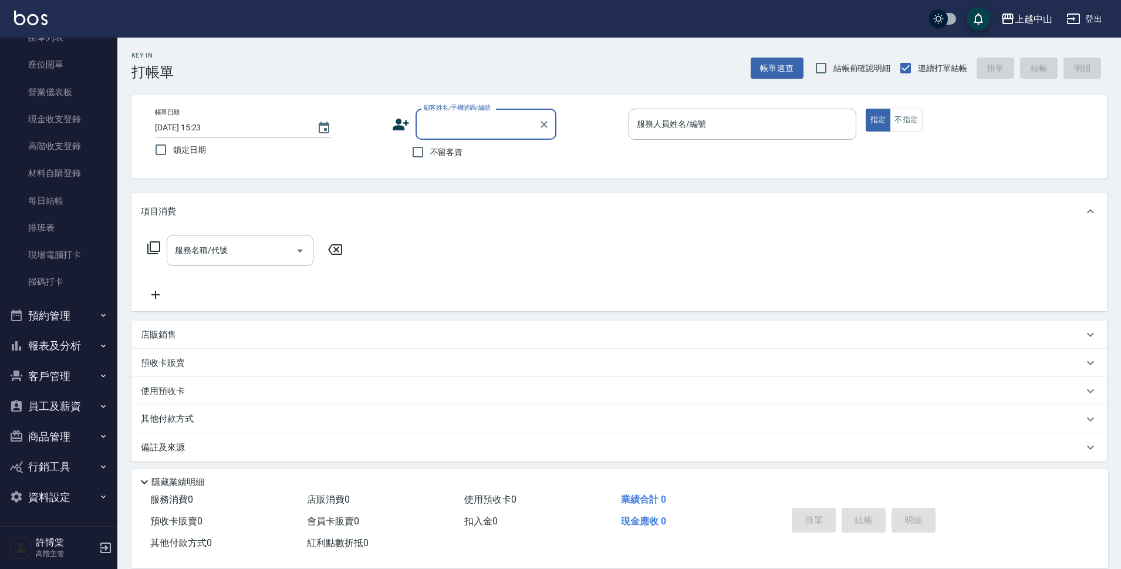
click at [74, 352] on button "報表及分析" at bounding box center [59, 345] width 108 height 31
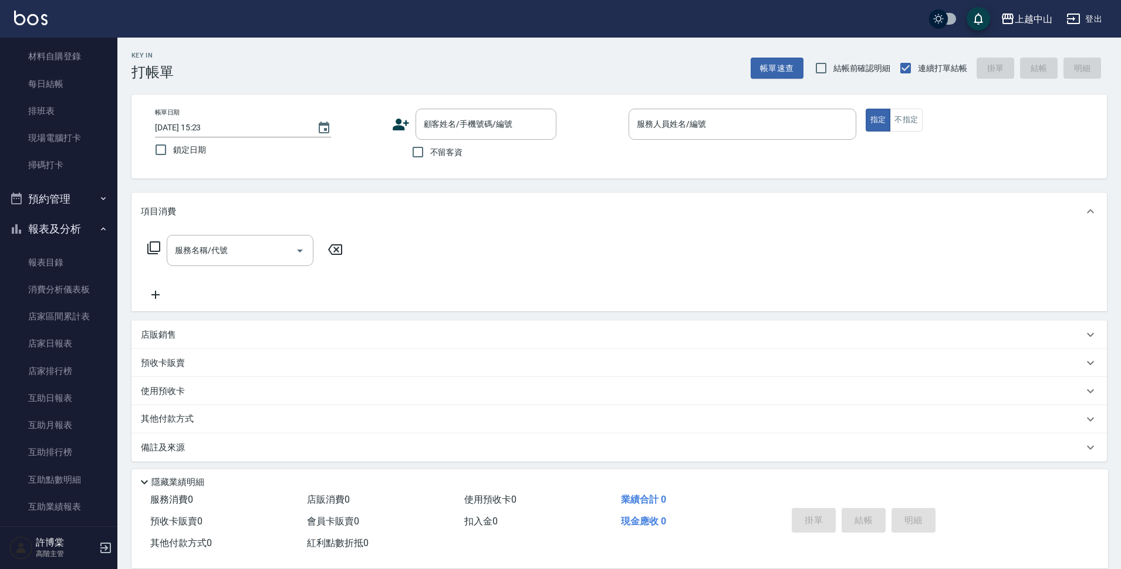
scroll to position [225, 0]
click at [69, 354] on link "店家日報表" at bounding box center [59, 342] width 108 height 27
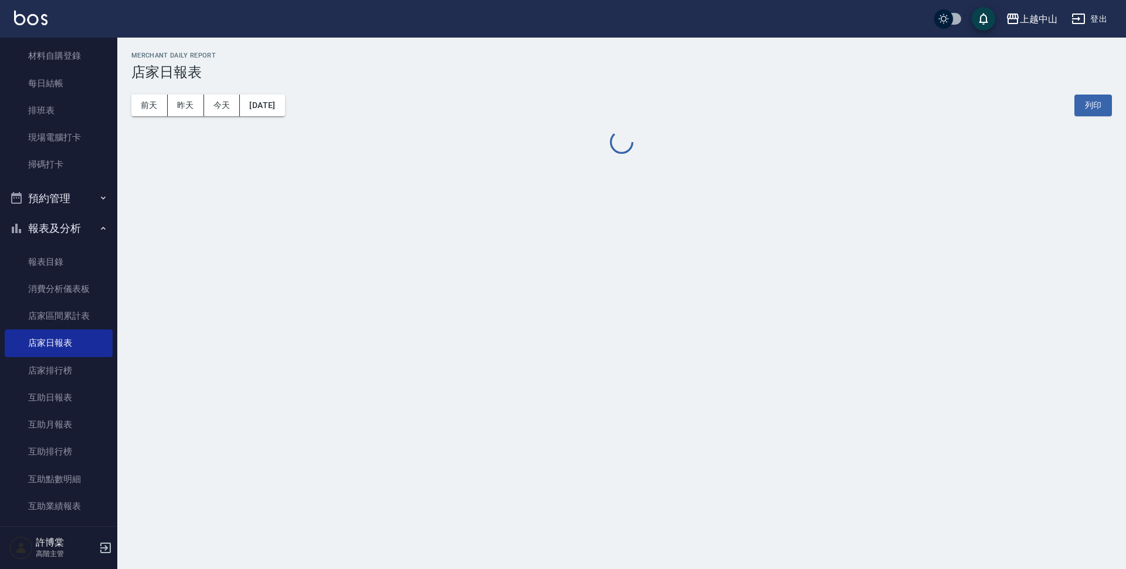
click at [280, 119] on div "前天 昨天 今天 2025/09/12 列印" at bounding box center [621, 105] width 981 height 50
click at [283, 107] on button "[DATE]" at bounding box center [262, 105] width 45 height 22
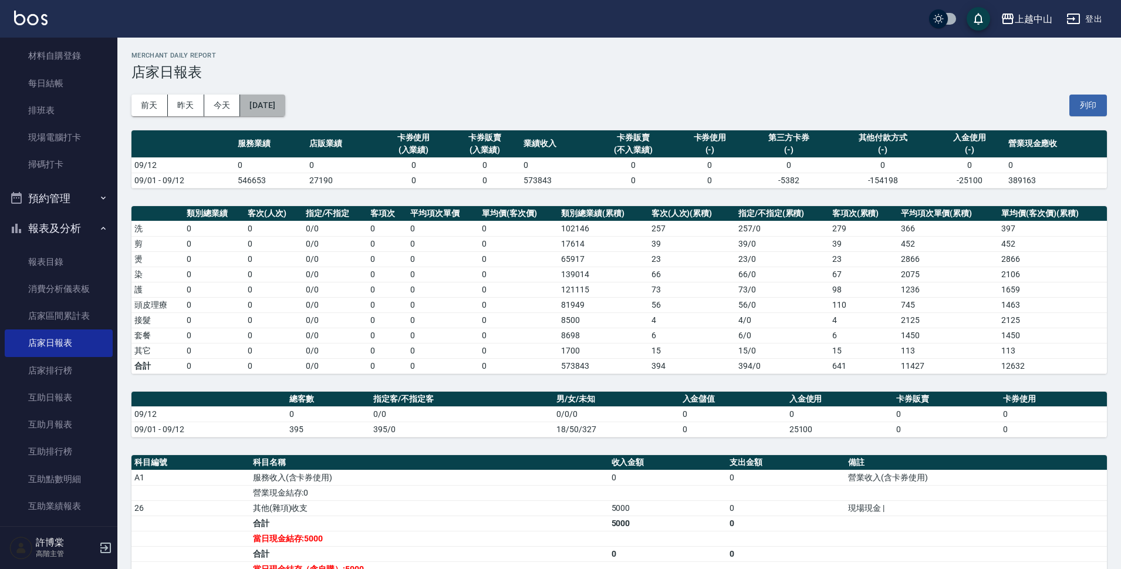
click at [285, 110] on button "[DATE]" at bounding box center [262, 105] width 45 height 22
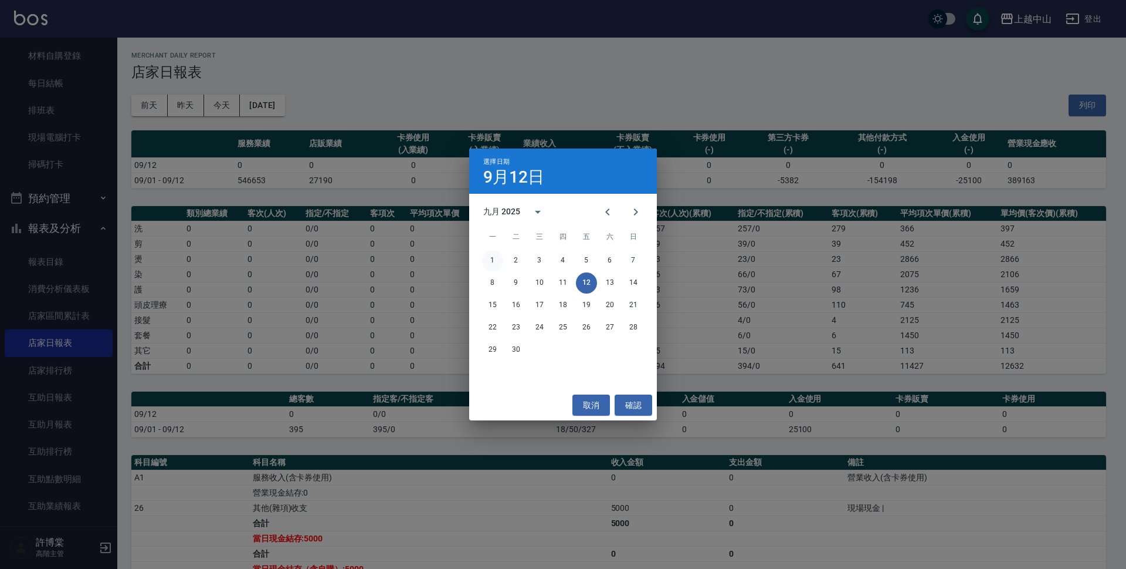
click at [498, 258] on button "1" at bounding box center [492, 260] width 21 height 21
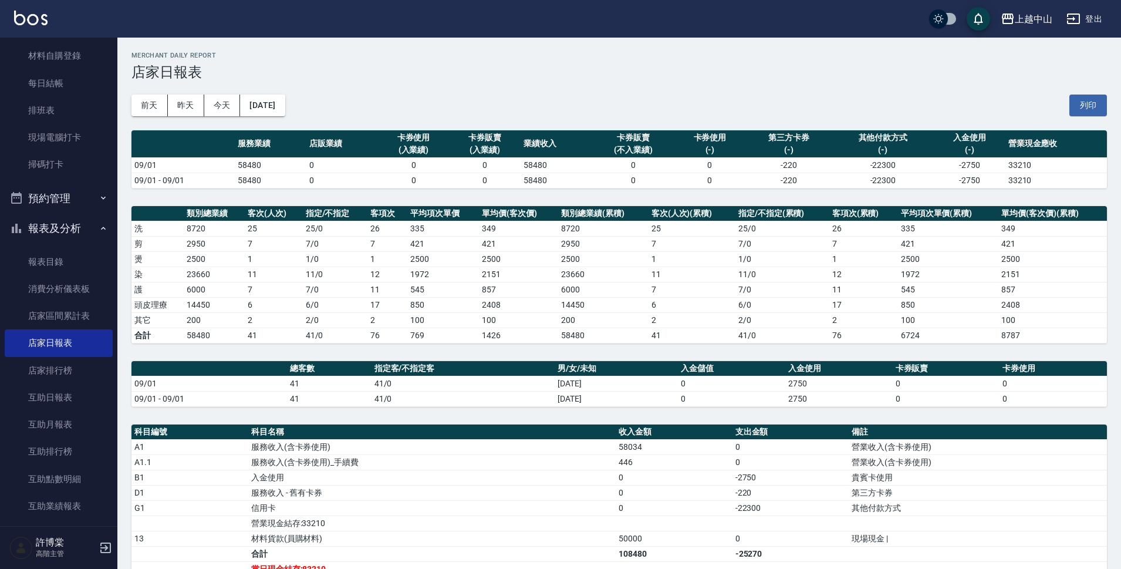
click at [551, 211] on th "單均價(客次價)" at bounding box center [518, 213] width 79 height 15
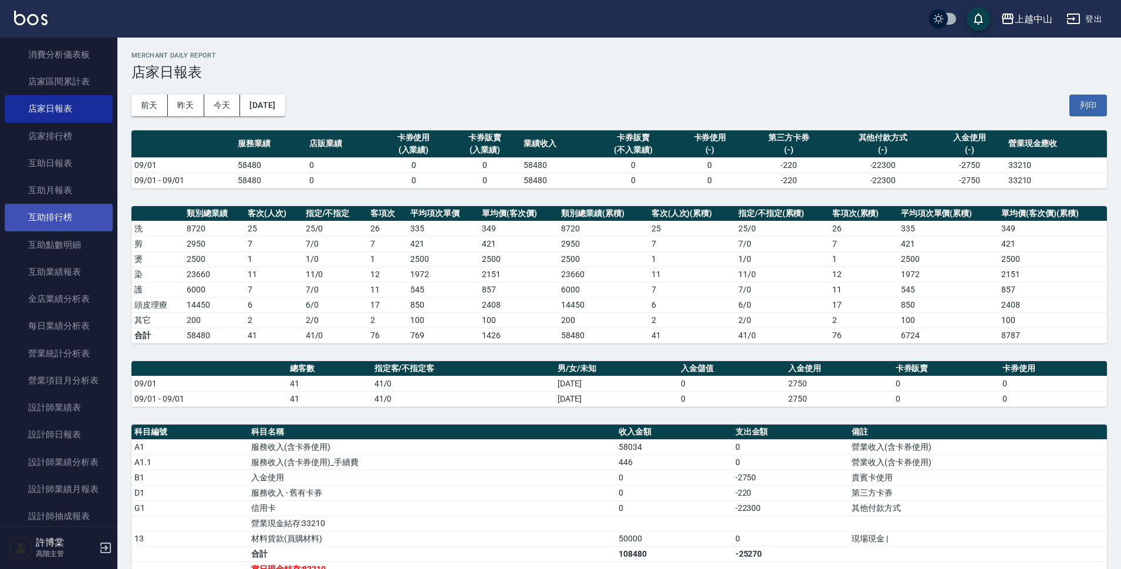
scroll to position [459, 0]
click at [52, 427] on link "設計師日報表" at bounding box center [59, 433] width 108 height 27
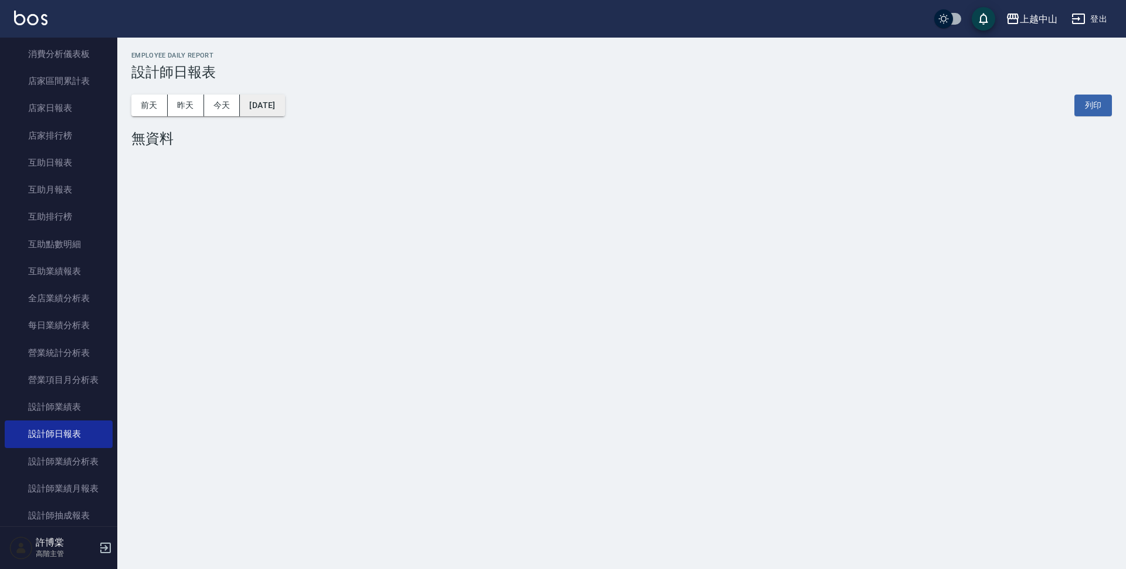
click at [275, 107] on button "[DATE]" at bounding box center [262, 105] width 45 height 22
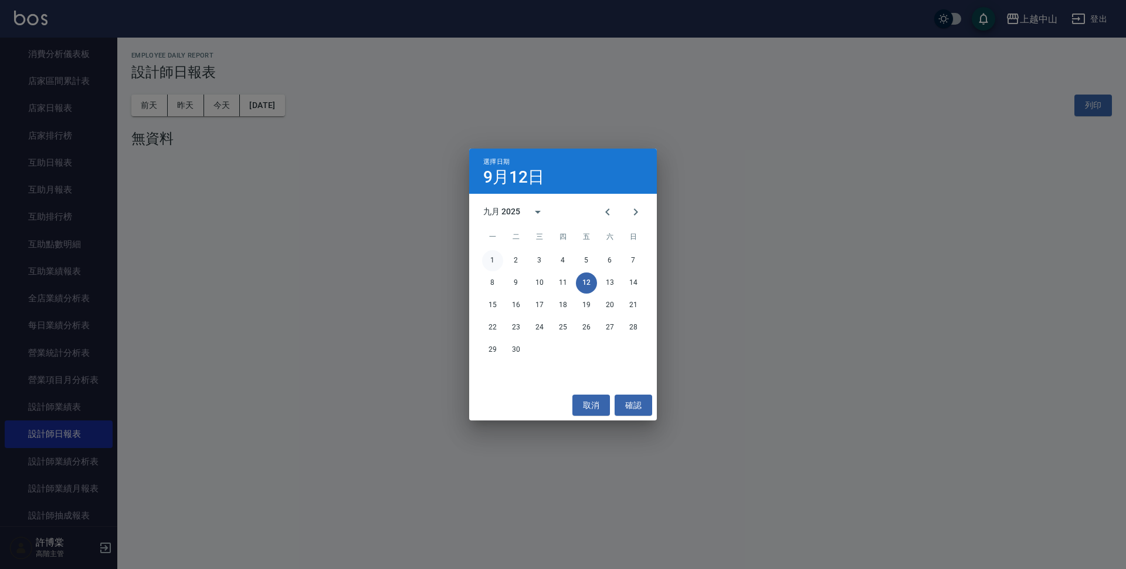
click at [500, 263] on button "1" at bounding box center [492, 260] width 21 height 21
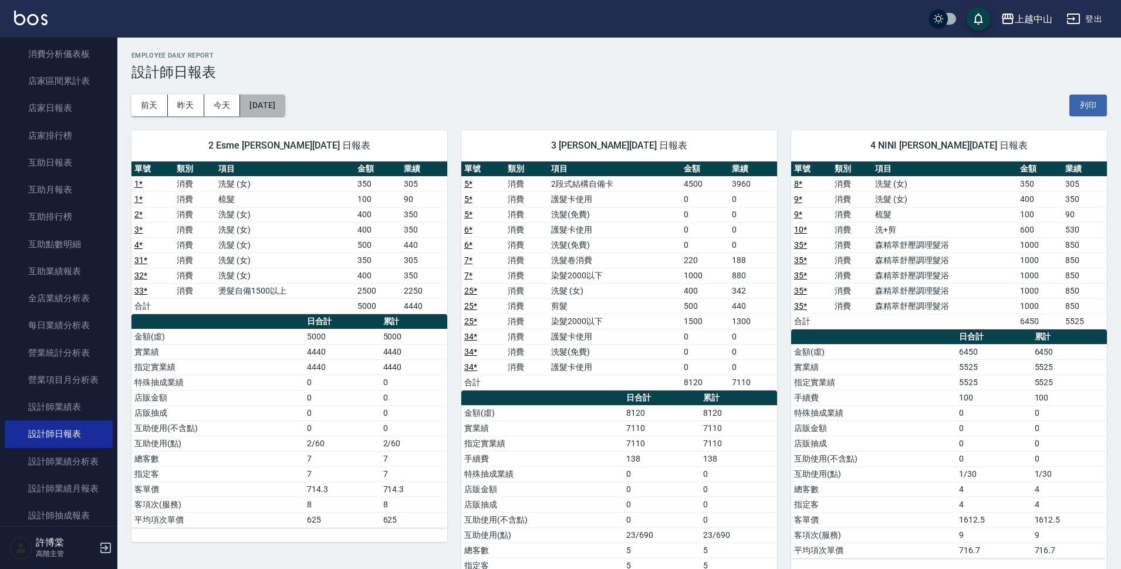
click at [285, 111] on button "[DATE]" at bounding box center [262, 105] width 45 height 22
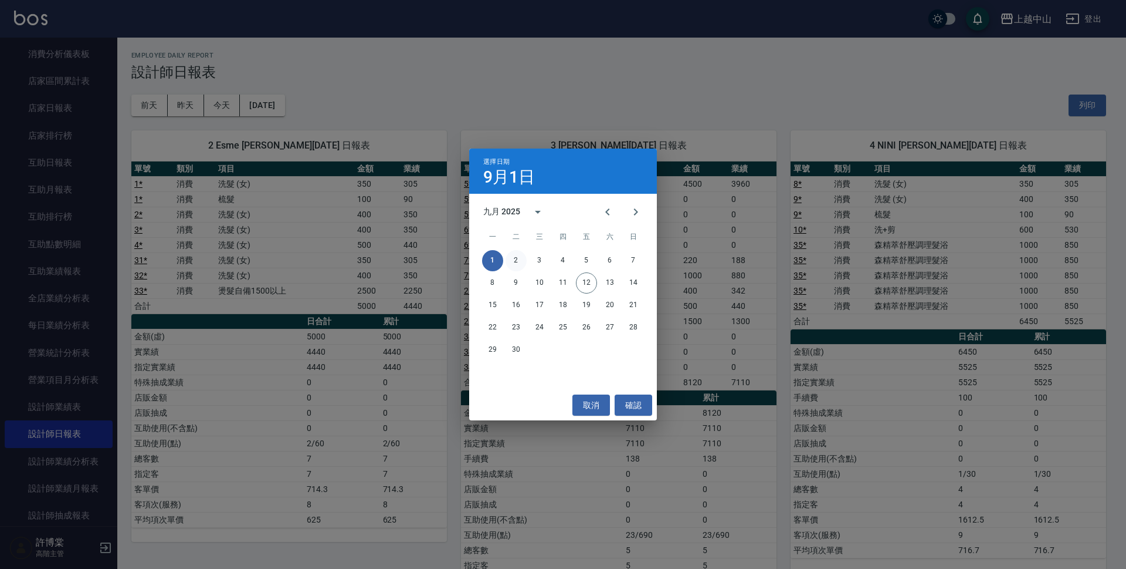
click at [520, 262] on button "2" at bounding box center [516, 260] width 21 height 21
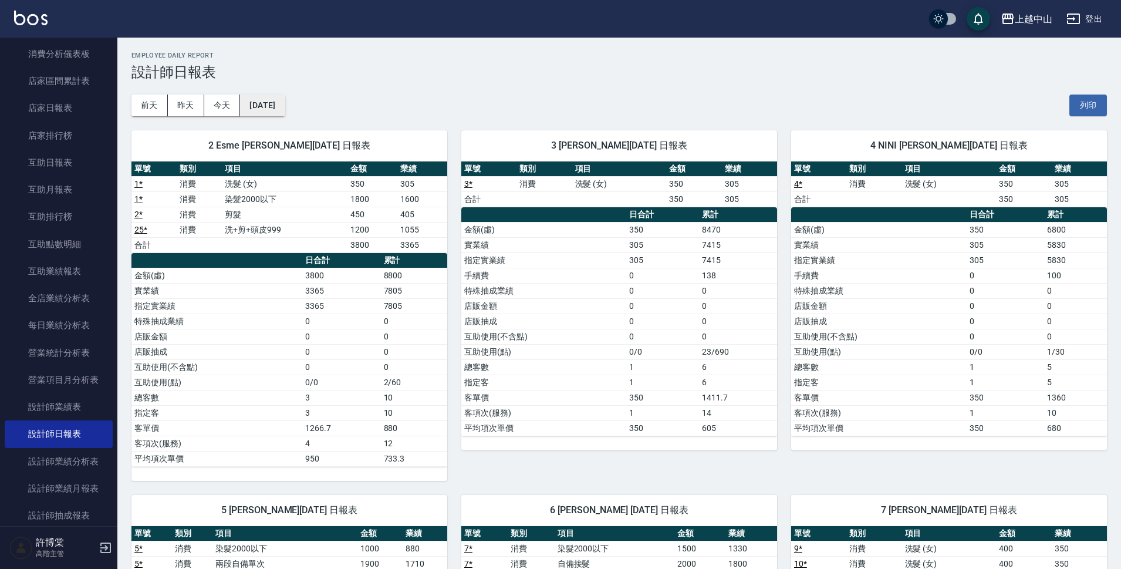
click at [285, 109] on button "2025/09/02" at bounding box center [262, 105] width 45 height 22
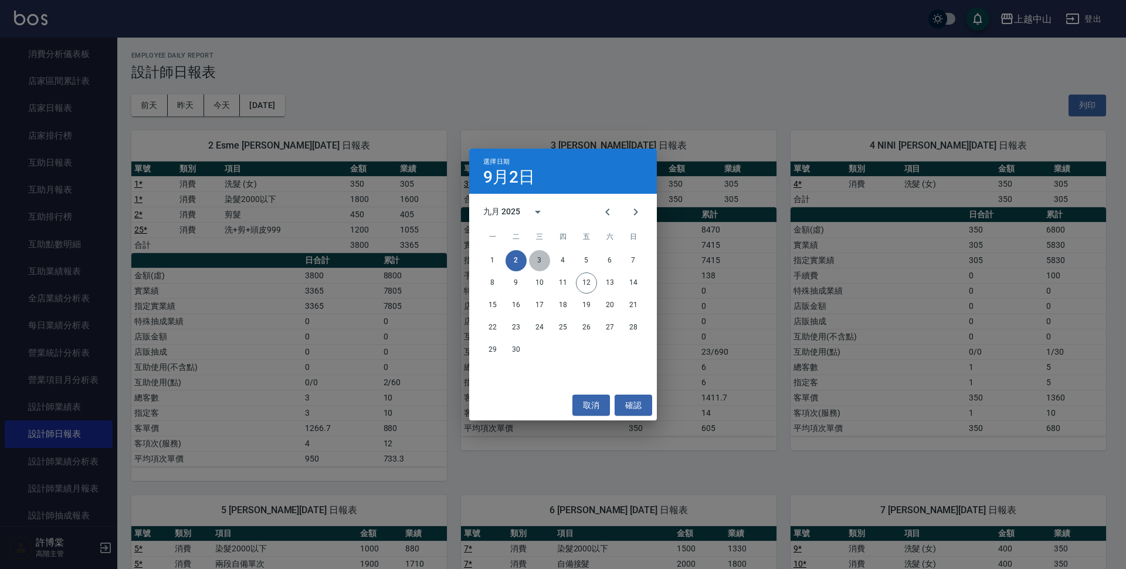
click at [532, 253] on button "3" at bounding box center [539, 260] width 21 height 21
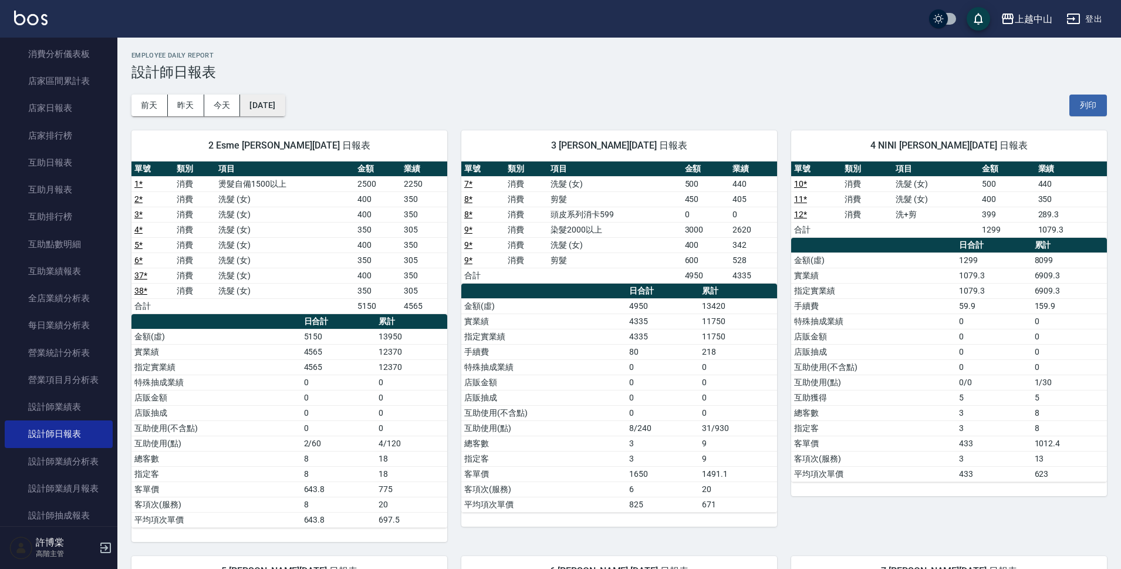
click at [283, 104] on button "2025/09/03" at bounding box center [262, 105] width 45 height 22
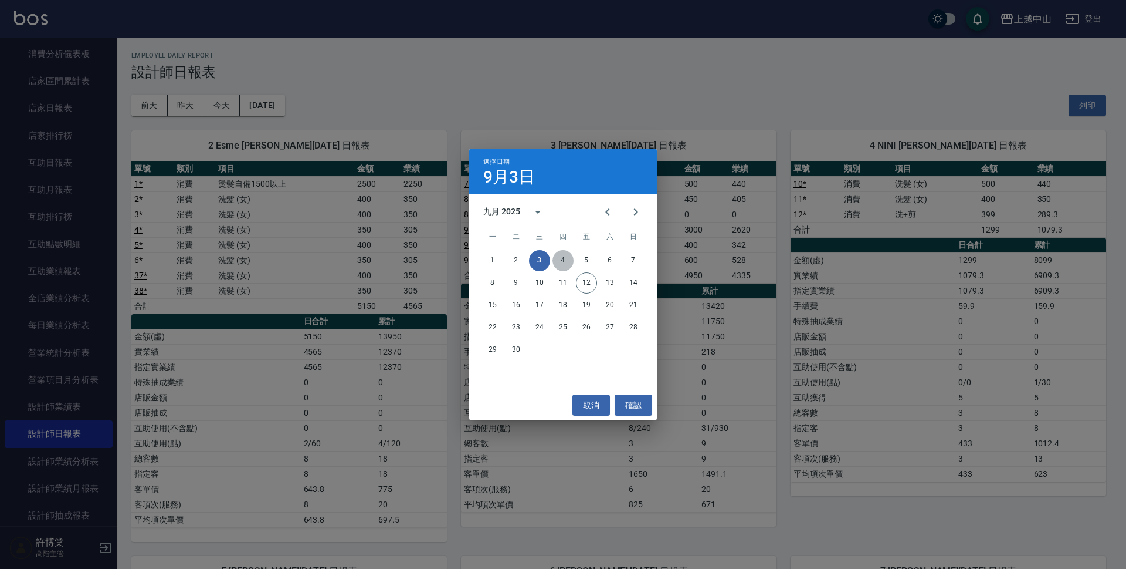
click at [557, 255] on button "4" at bounding box center [563, 260] width 21 height 21
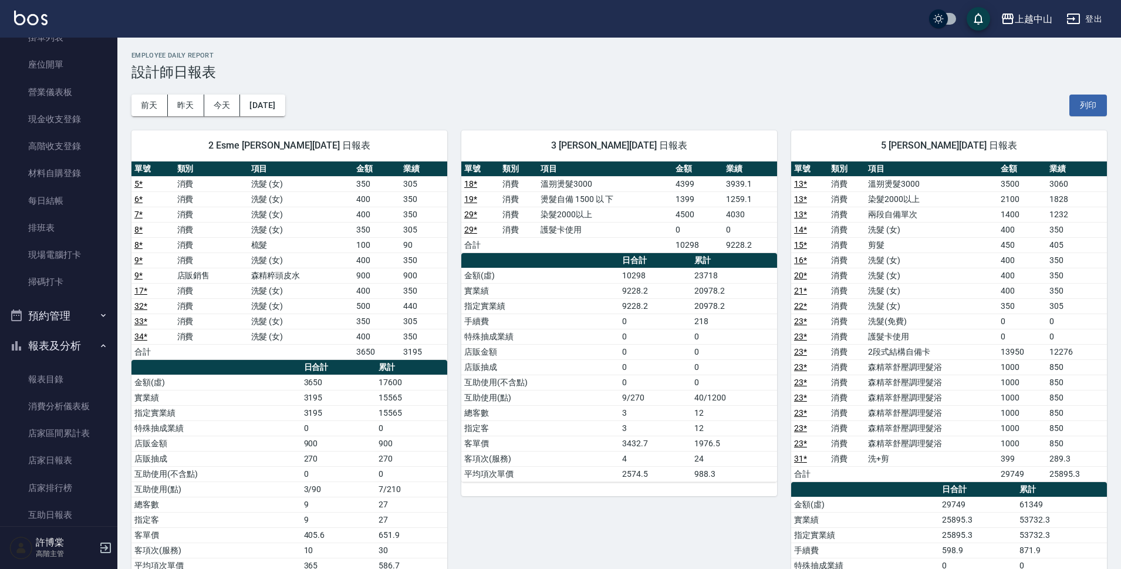
drag, startPoint x: 2, startPoint y: 199, endPoint x: 18, endPoint y: 155, distance: 46.2
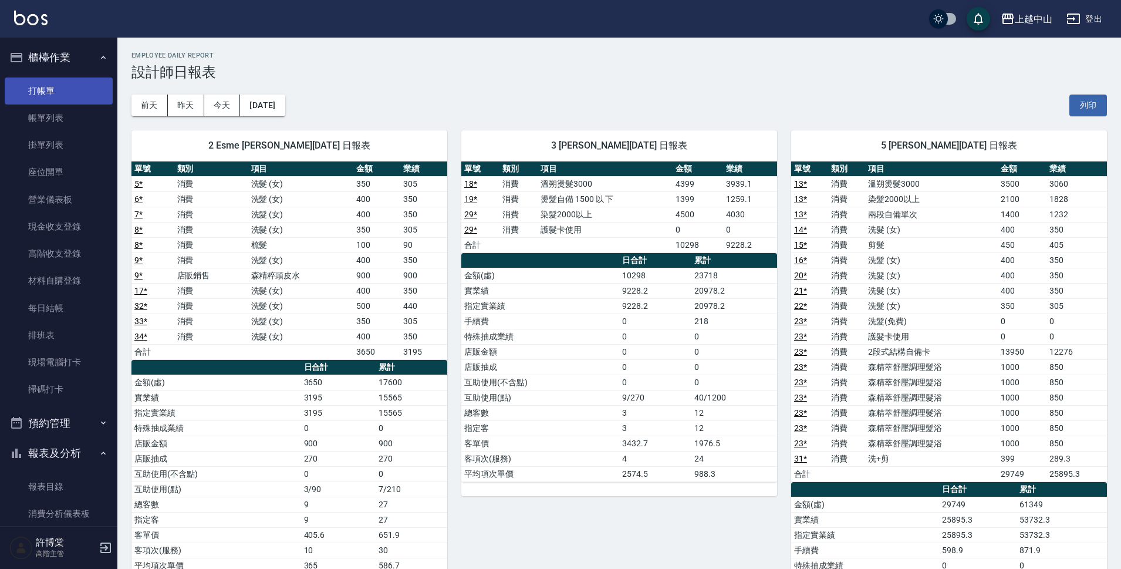
click at [42, 92] on link "打帳單" at bounding box center [59, 90] width 108 height 27
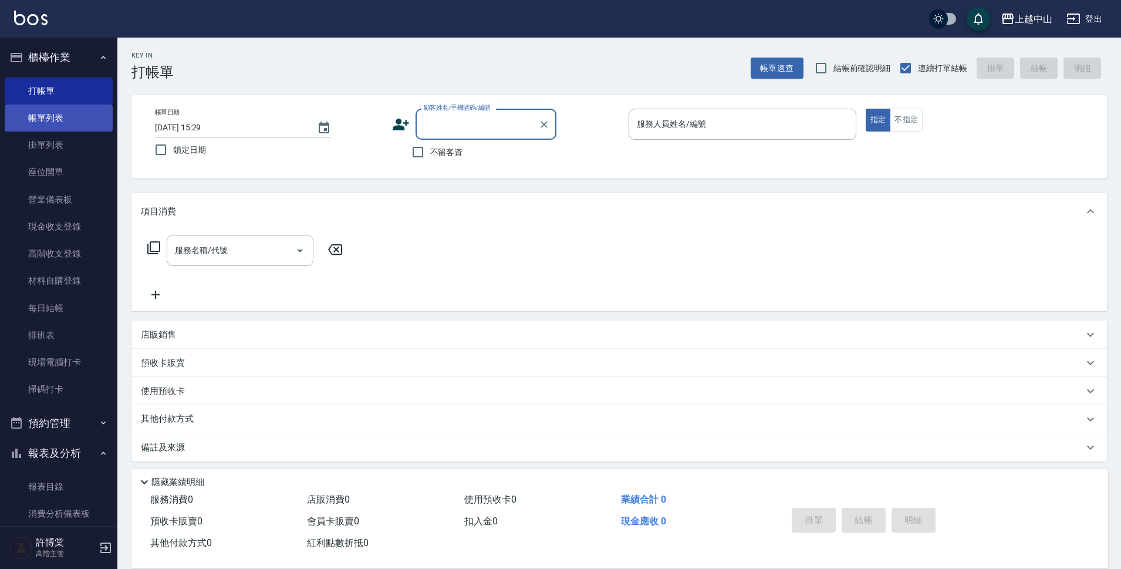
click at [62, 119] on link "帳單列表" at bounding box center [59, 117] width 108 height 27
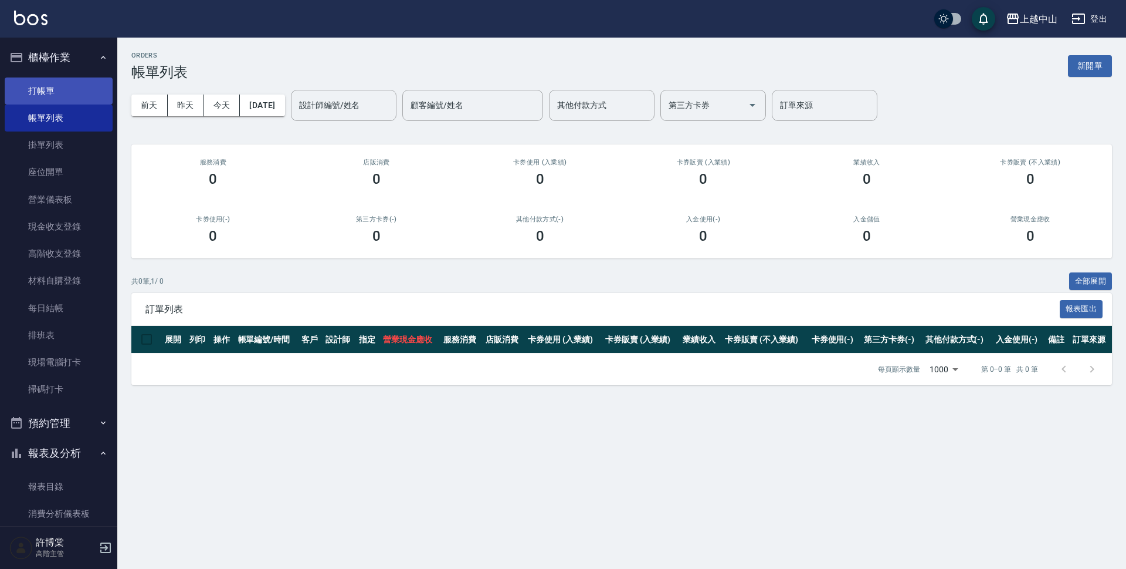
click at [46, 91] on link "打帳單" at bounding box center [59, 90] width 108 height 27
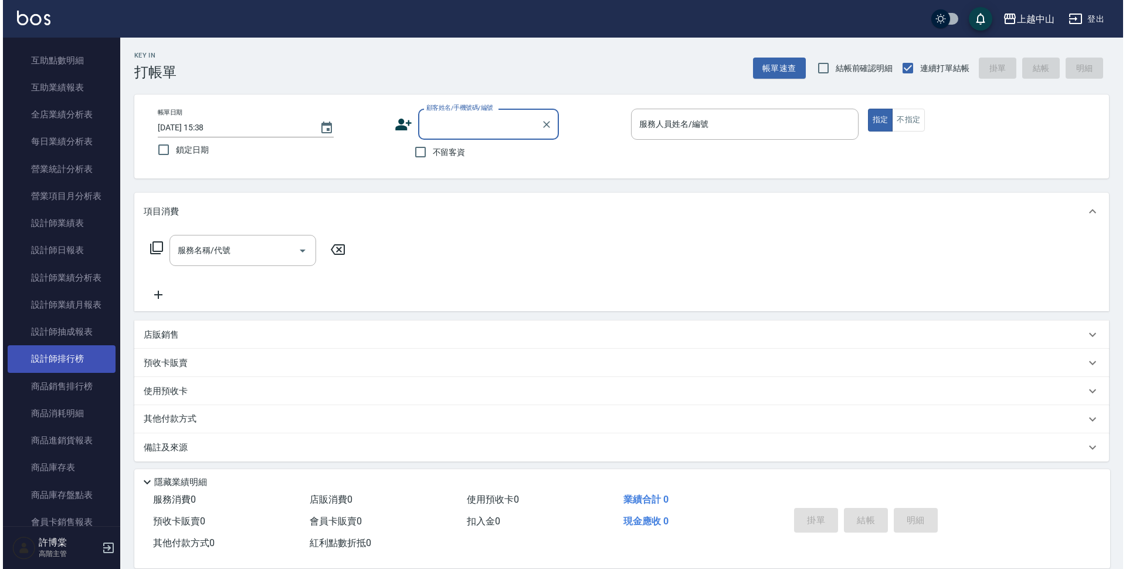
scroll to position [645, 0]
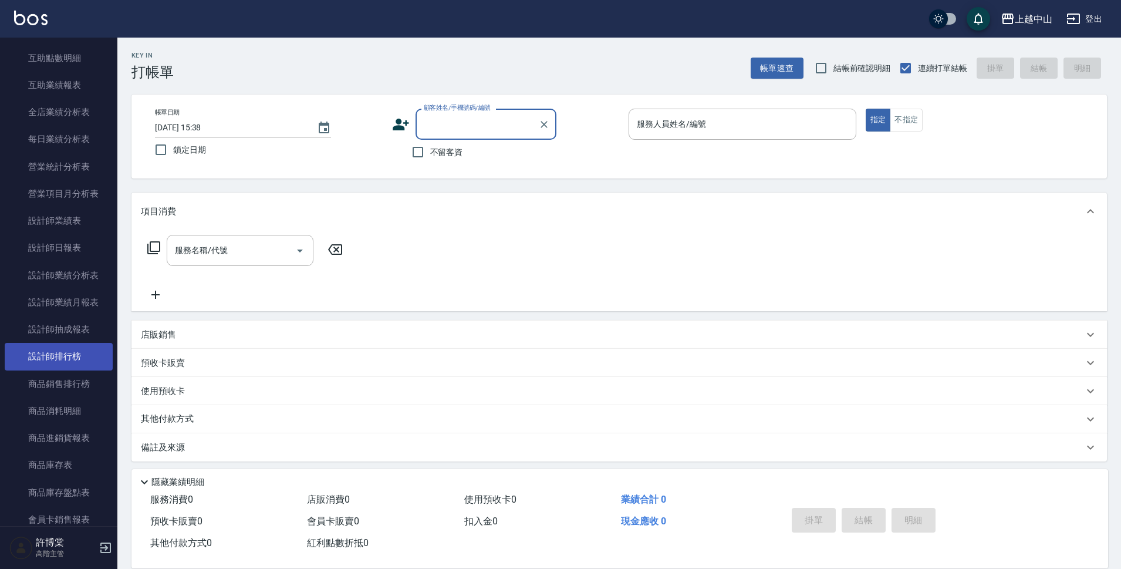
click at [37, 346] on link "設計師排行榜" at bounding box center [59, 356] width 108 height 27
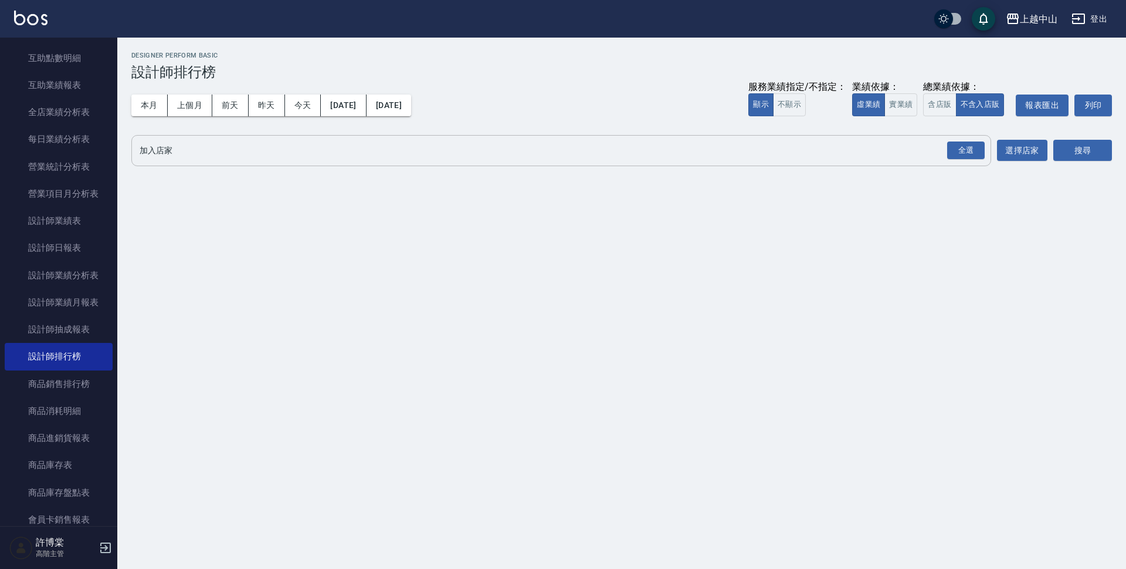
click at [182, 147] on input "加入店家" at bounding box center [553, 150] width 832 height 21
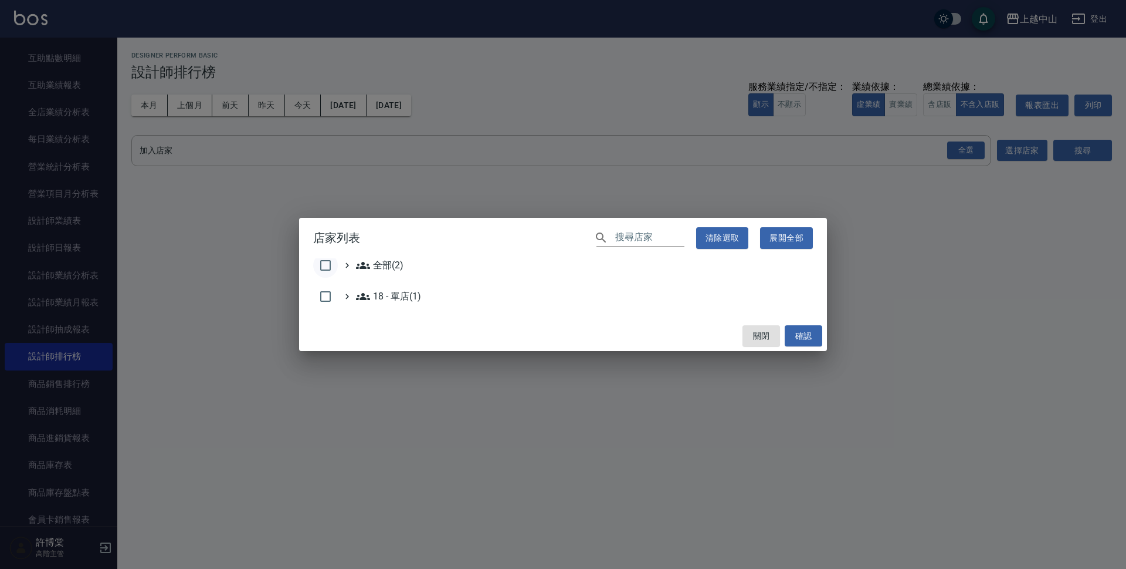
click at [321, 264] on input "checkbox" at bounding box center [325, 265] width 25 height 25
checkbox input "true"
click at [812, 330] on button "確認" at bounding box center [804, 336] width 38 height 22
checkbox input "false"
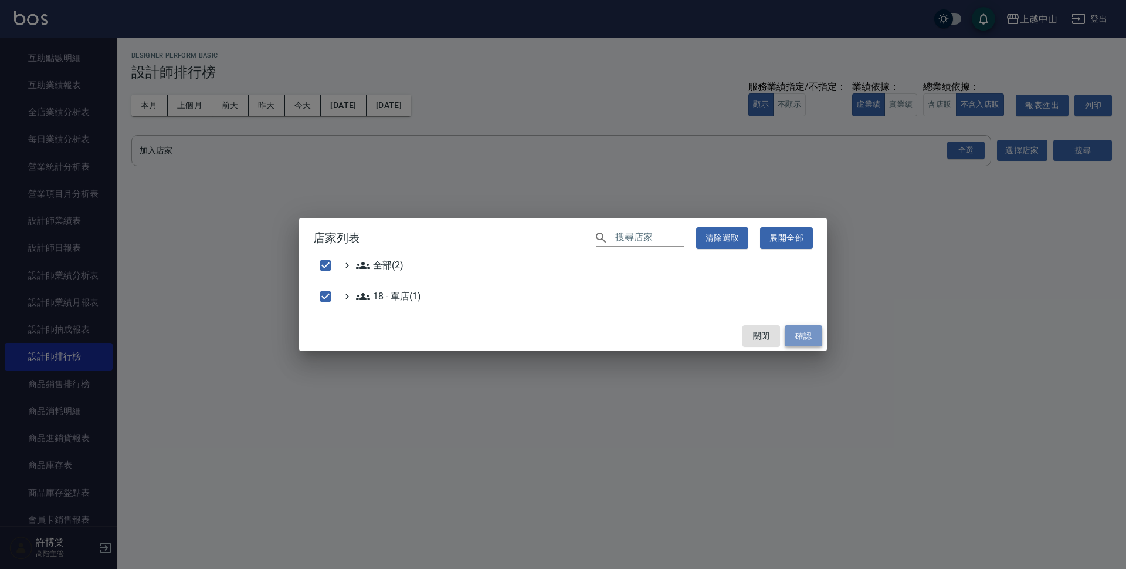
checkbox input "false"
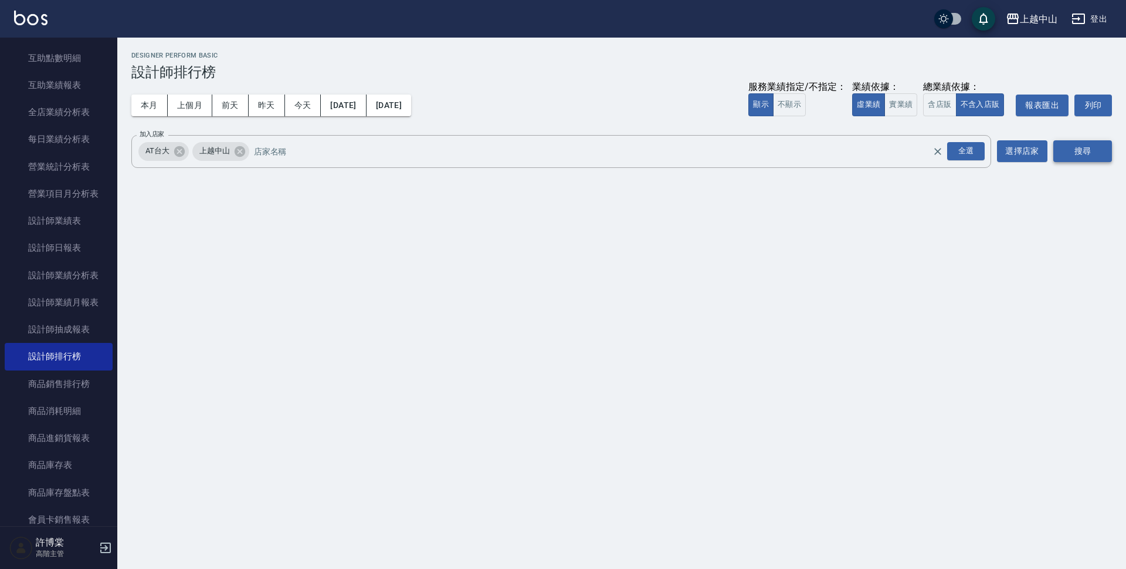
click at [1078, 154] on button "搜尋" at bounding box center [1083, 151] width 59 height 22
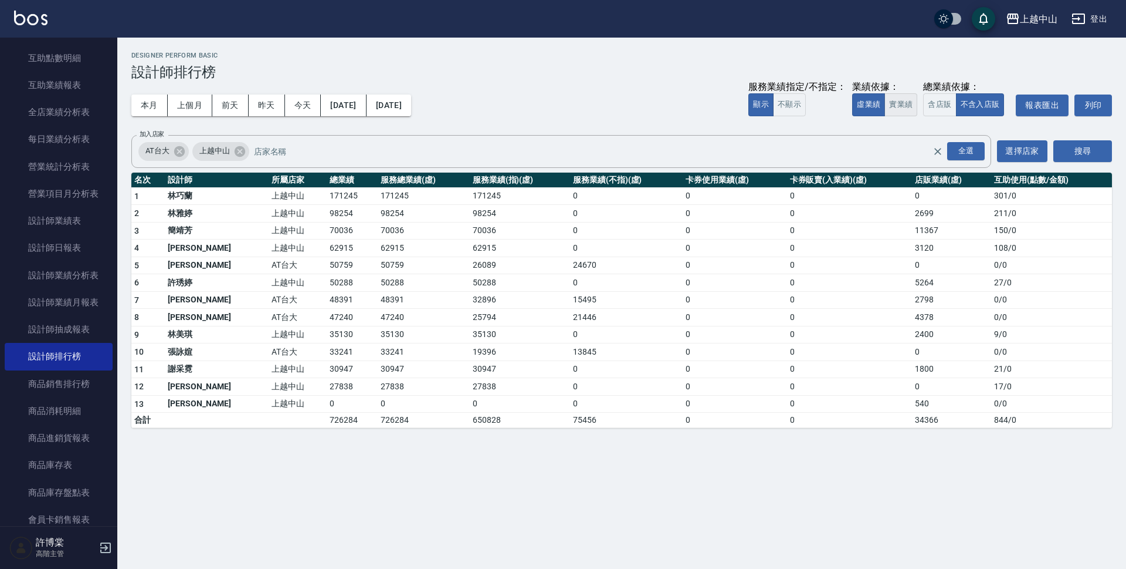
click at [891, 107] on button "實業績" at bounding box center [901, 104] width 33 height 23
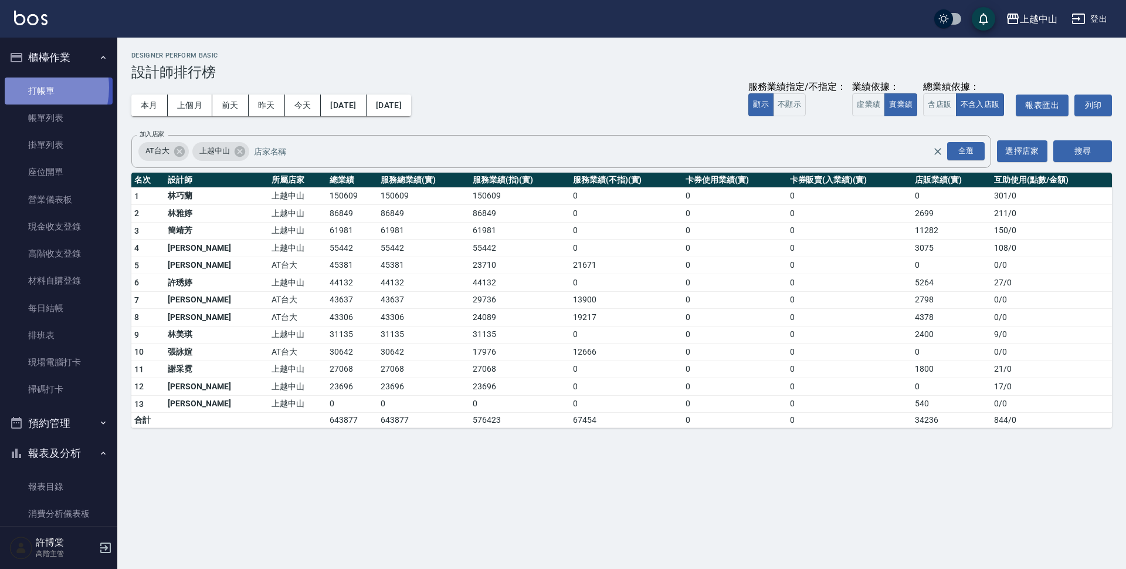
click at [25, 87] on link "打帳單" at bounding box center [59, 90] width 108 height 27
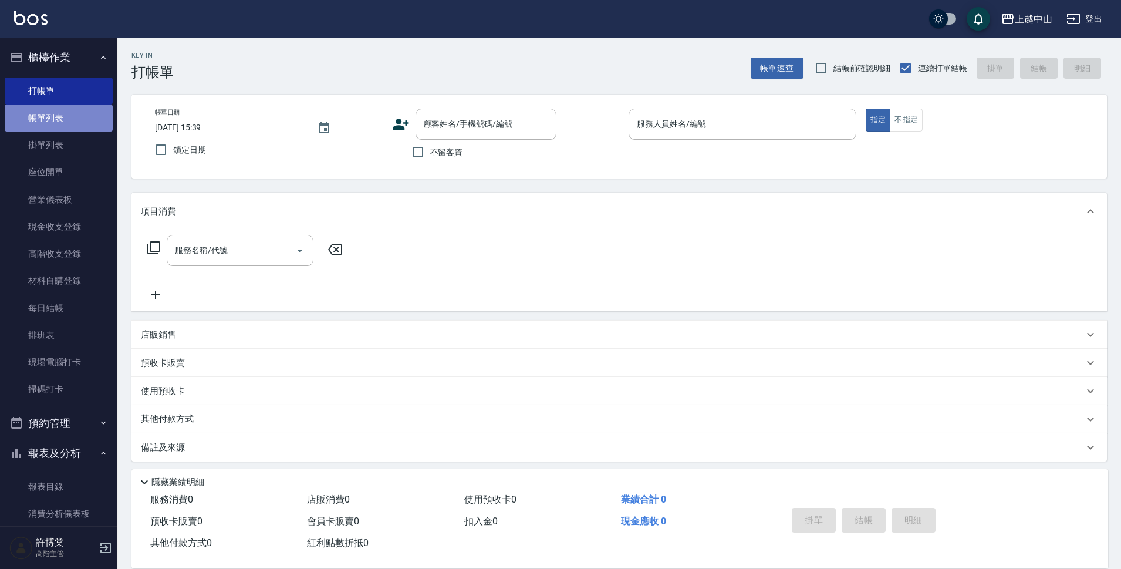
click at [62, 118] on link "帳單列表" at bounding box center [59, 117] width 108 height 27
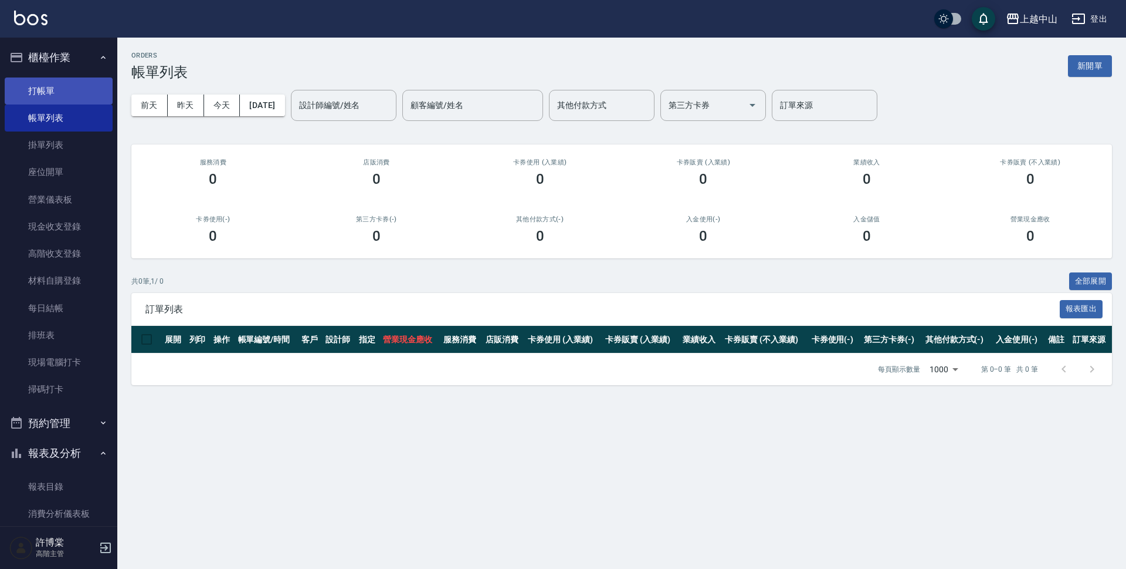
click at [70, 94] on link "打帳單" at bounding box center [59, 90] width 108 height 27
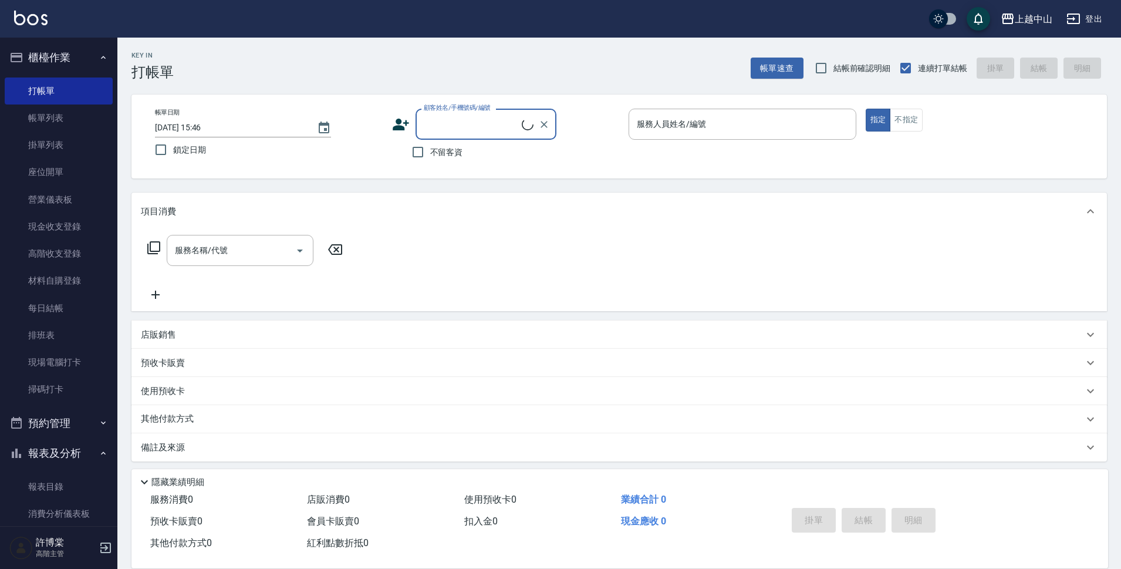
scroll to position [5, 0]
